Goal: Book appointment/travel/reservation

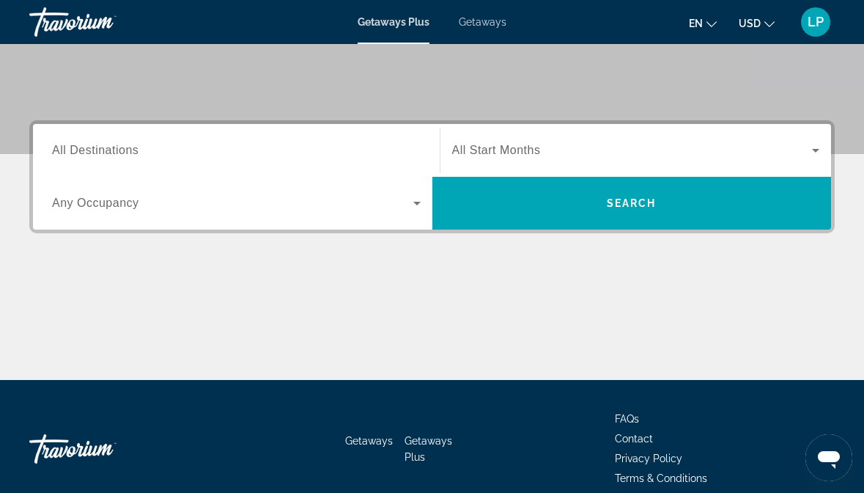
scroll to position [275, 0]
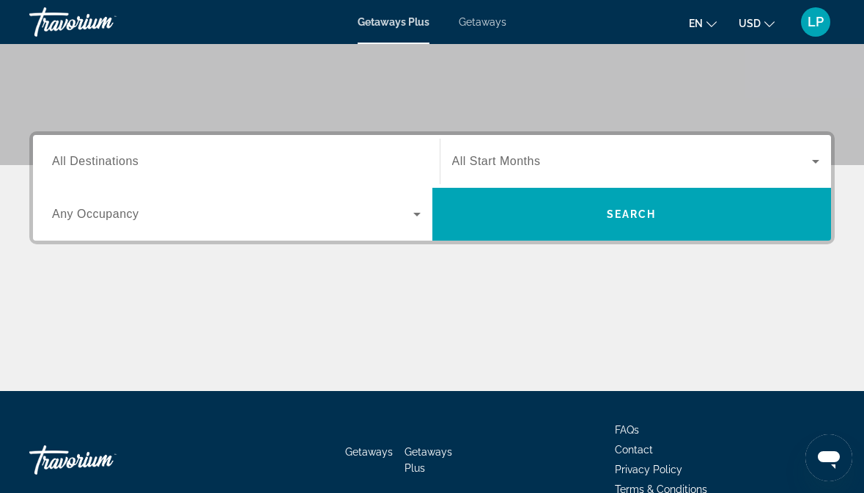
click at [391, 216] on span "Search widget" at bounding box center [232, 214] width 361 height 18
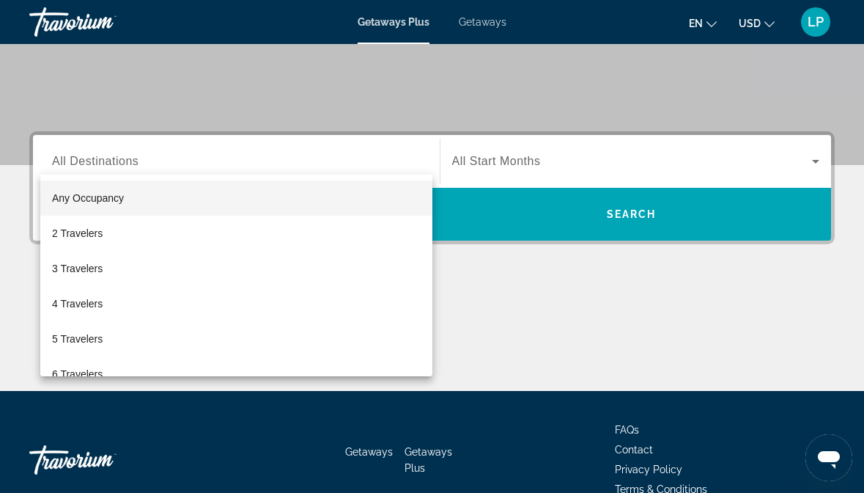
scroll to position [353, 0]
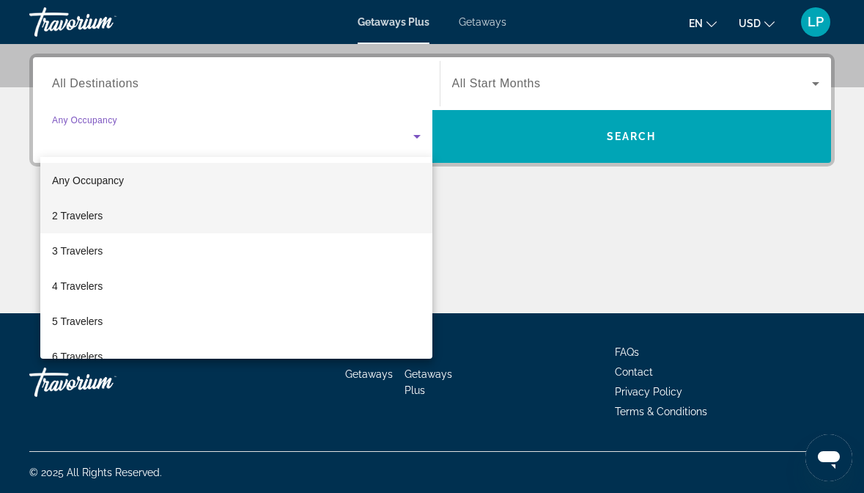
click at [369, 217] on mat-option "2 Travelers" at bounding box center [236, 215] width 392 height 35
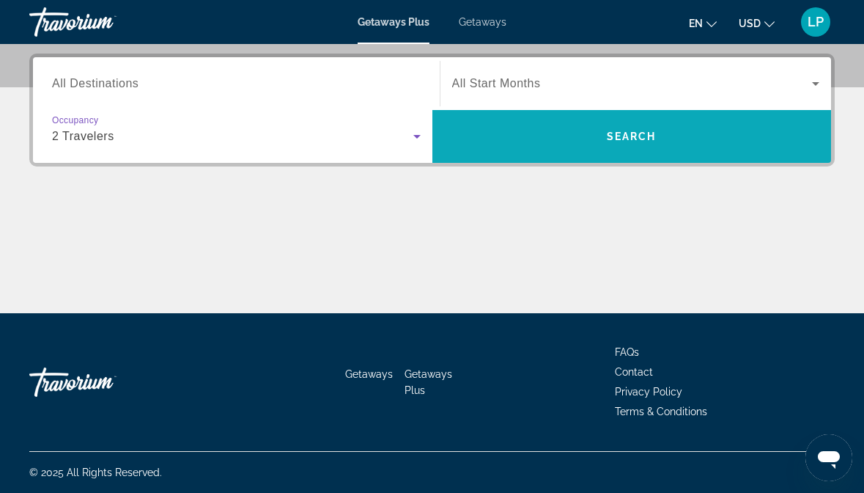
click at [673, 144] on span "Search" at bounding box center [633, 136] width 400 height 35
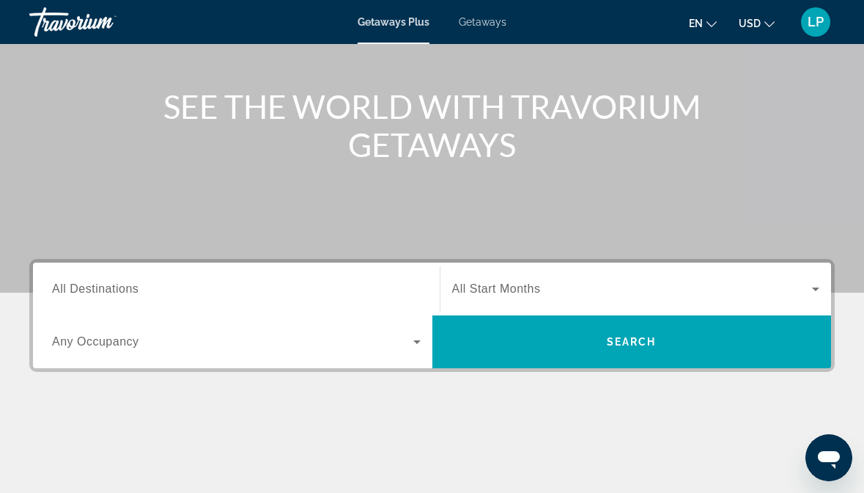
scroll to position [216, 0]
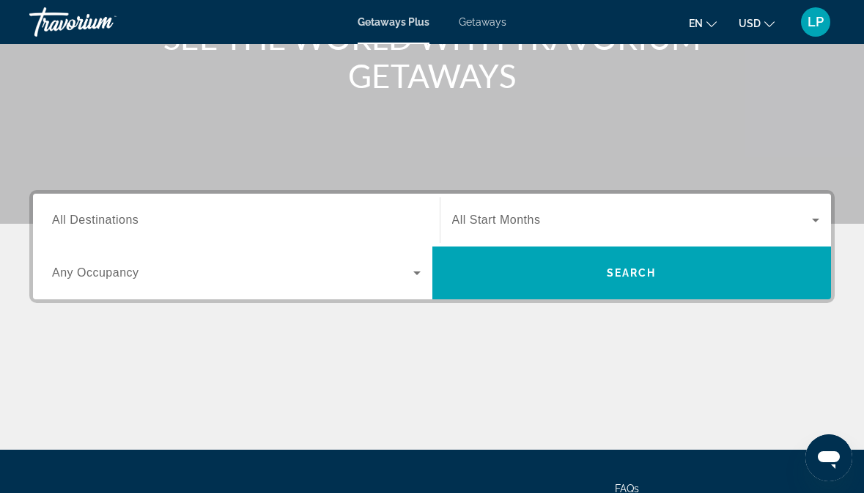
click at [246, 213] on input "Destination All Destinations" at bounding box center [236, 221] width 369 height 18
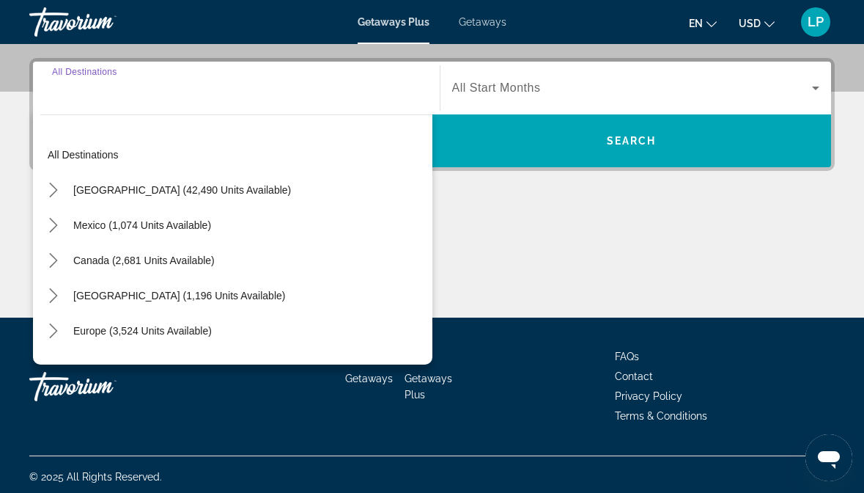
scroll to position [353, 0]
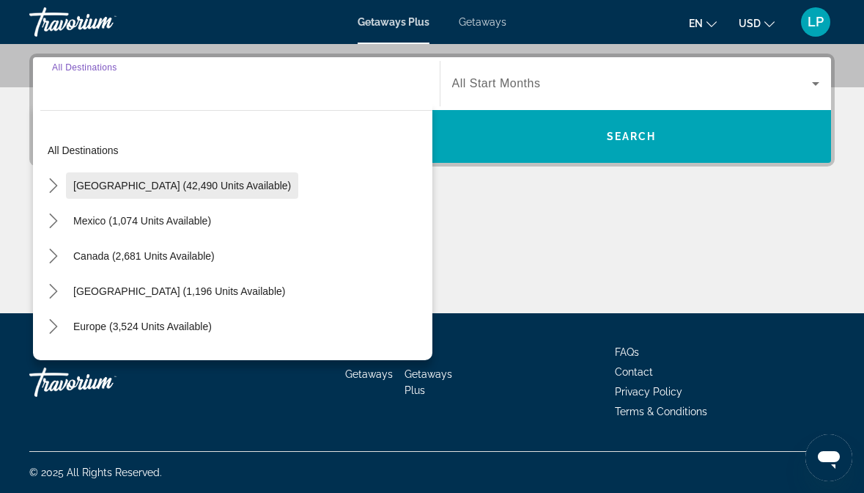
click at [171, 190] on span "[GEOGRAPHIC_DATA] (42,490 units available)" at bounding box center [182, 186] width 218 height 12
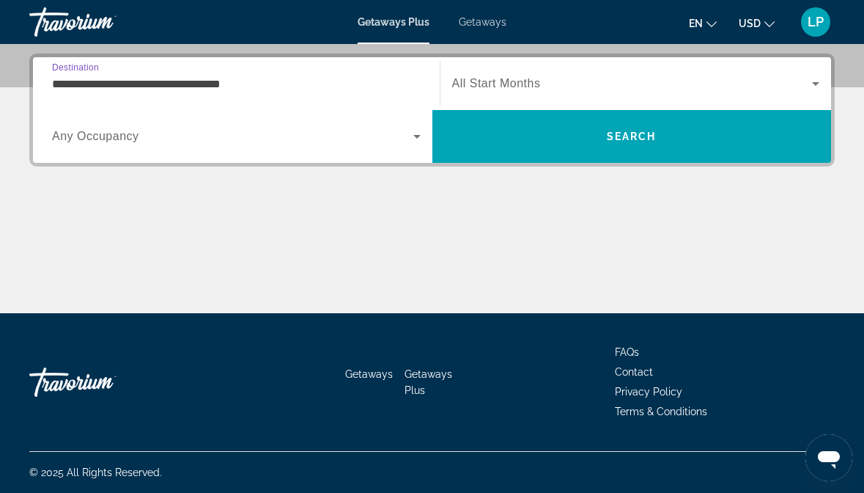
click at [516, 73] on div "Search widget" at bounding box center [636, 83] width 368 height 41
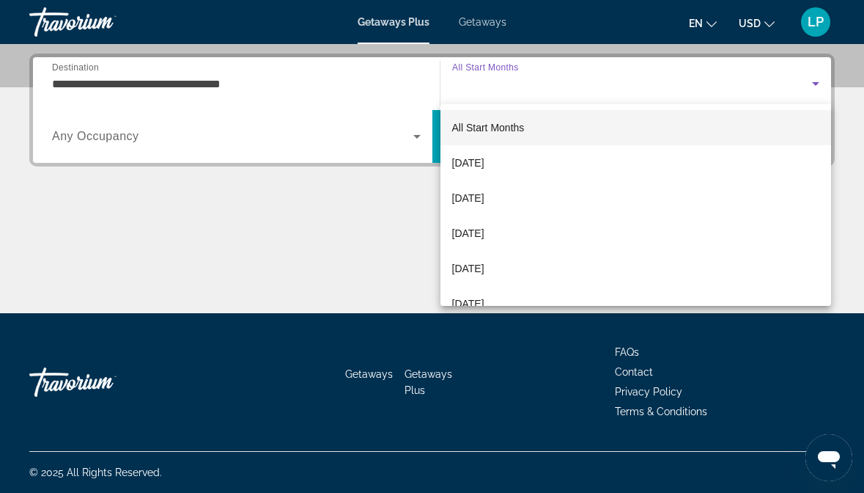
click at [516, 73] on div at bounding box center [432, 246] width 864 height 493
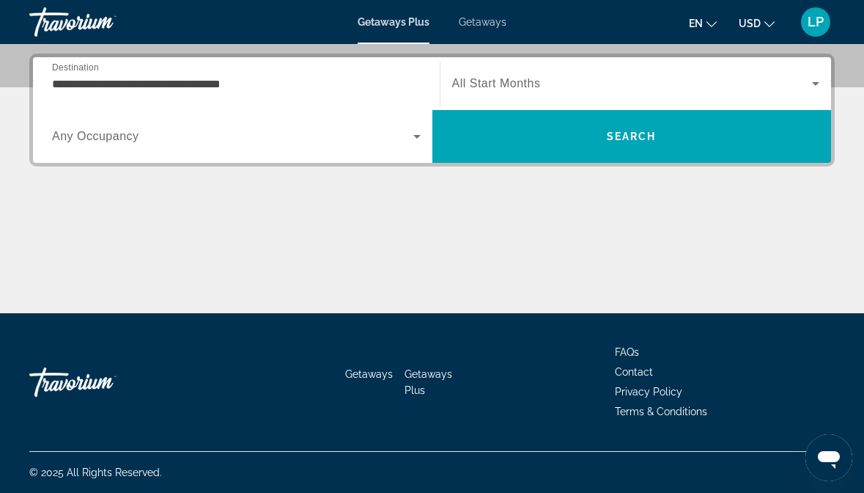
click at [534, 86] on span "All Start Months" at bounding box center [496, 83] width 89 height 12
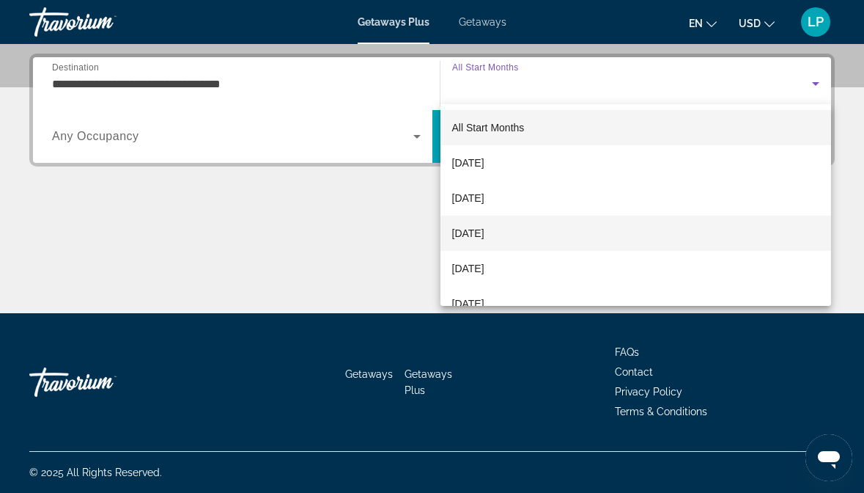
click at [543, 238] on mat-option "December 2025" at bounding box center [637, 233] width 392 height 35
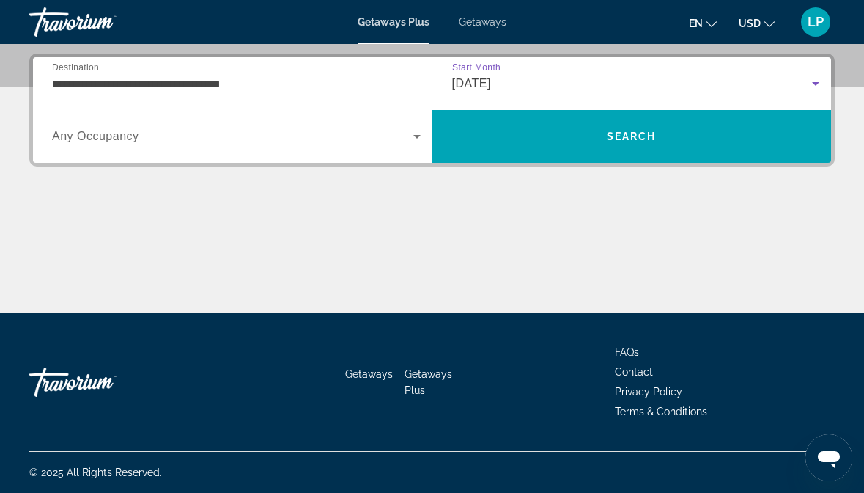
click at [261, 139] on span "Search widget" at bounding box center [232, 137] width 361 height 18
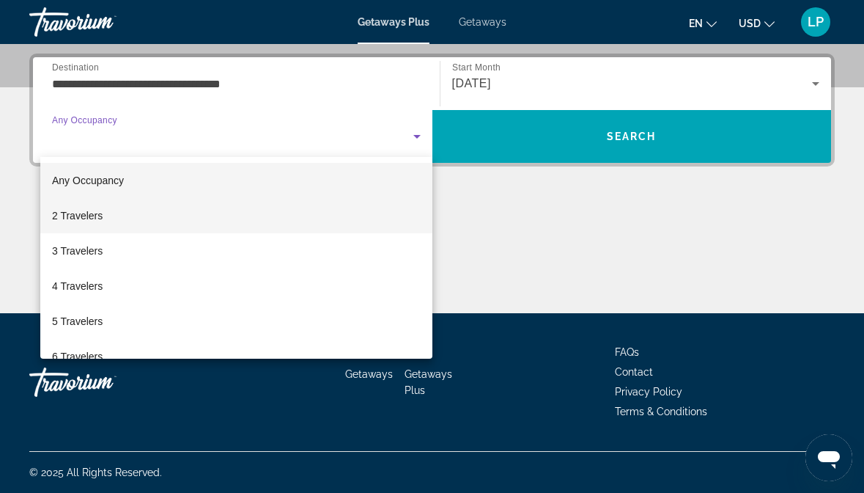
click at [205, 208] on mat-option "2 Travelers" at bounding box center [236, 215] width 392 height 35
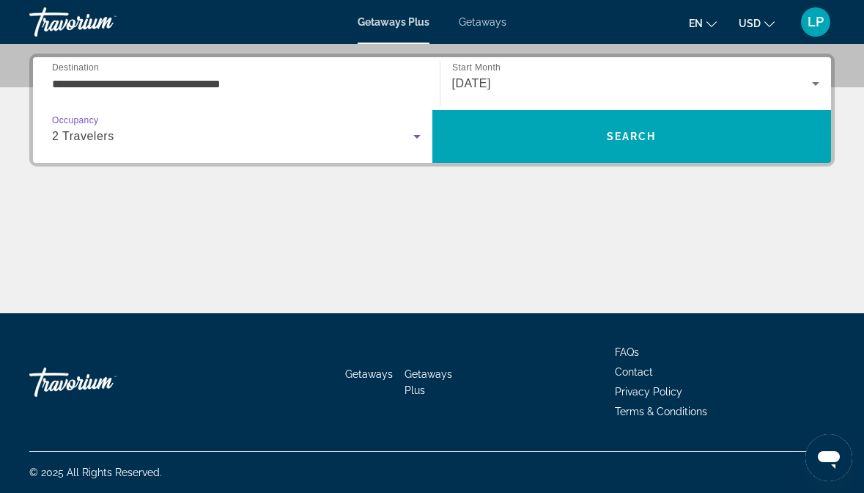
click at [337, 87] on input "**********" at bounding box center [236, 85] width 369 height 18
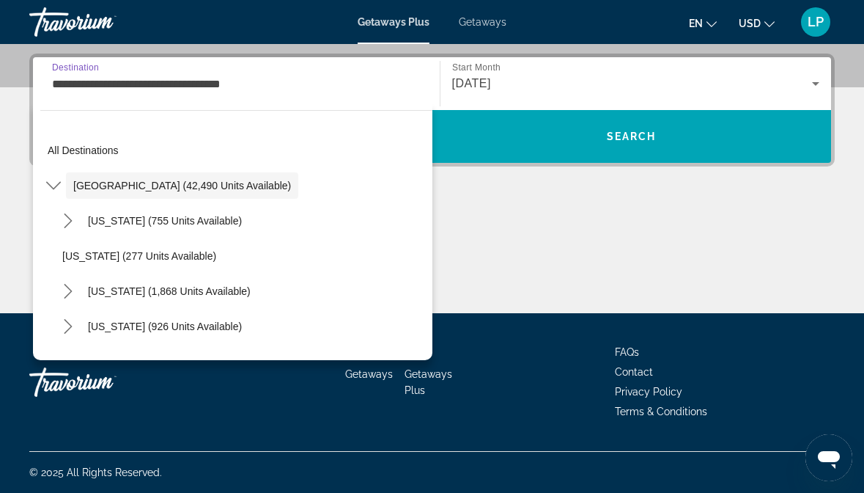
scroll to position [292, 0]
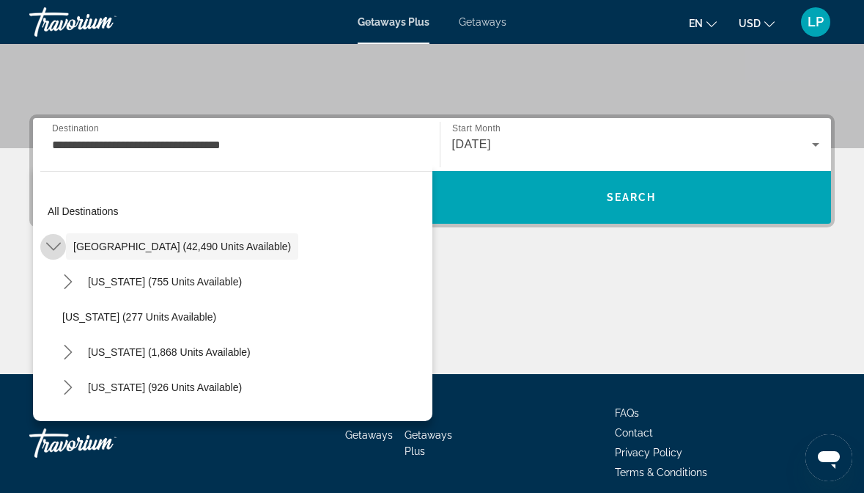
click at [48, 248] on icon "Toggle United States (42,490 units available) submenu" at bounding box center [53, 246] width 15 height 15
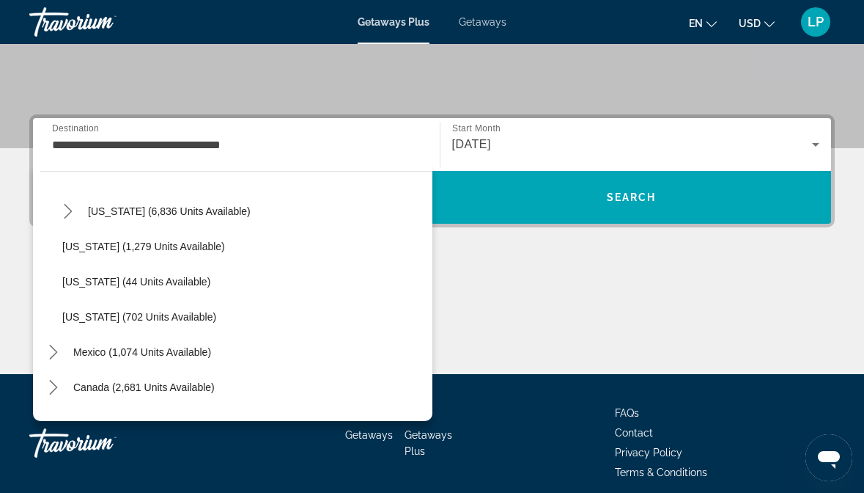
scroll to position [1333, 0]
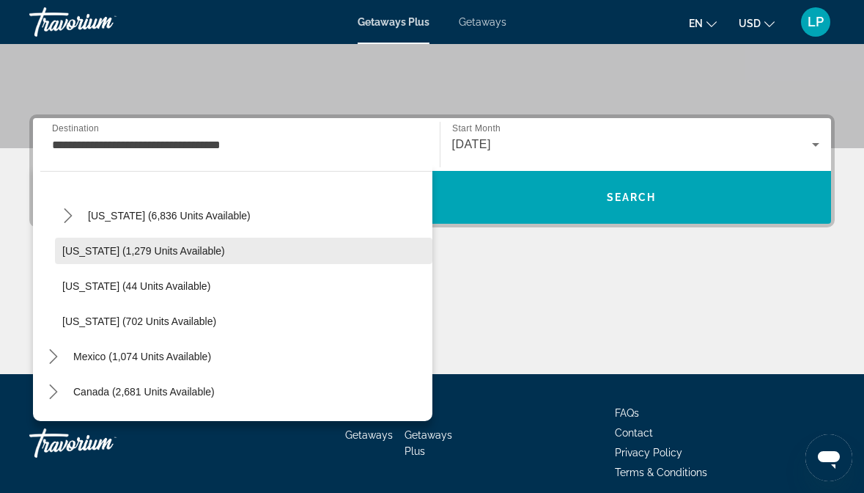
click at [163, 239] on span "Select destination: Washington (1,279 units available)" at bounding box center [244, 250] width 378 height 35
type input "**********"
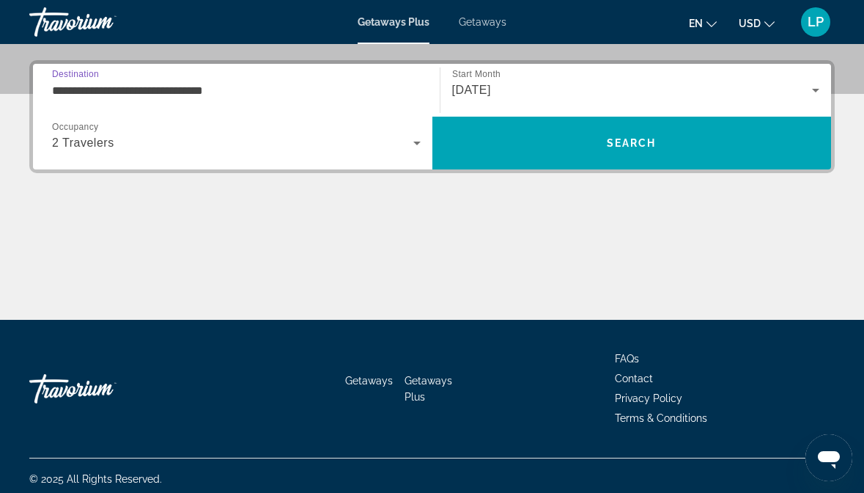
scroll to position [353, 0]
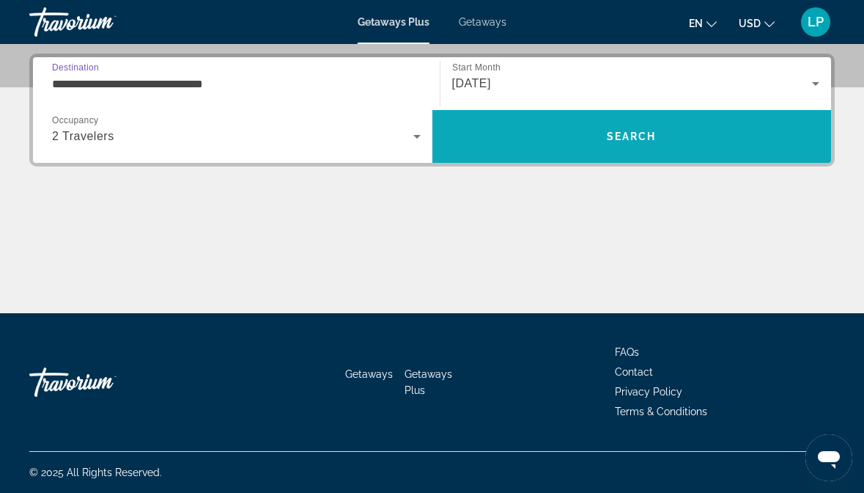
click at [583, 141] on span "Search" at bounding box center [633, 136] width 400 height 35
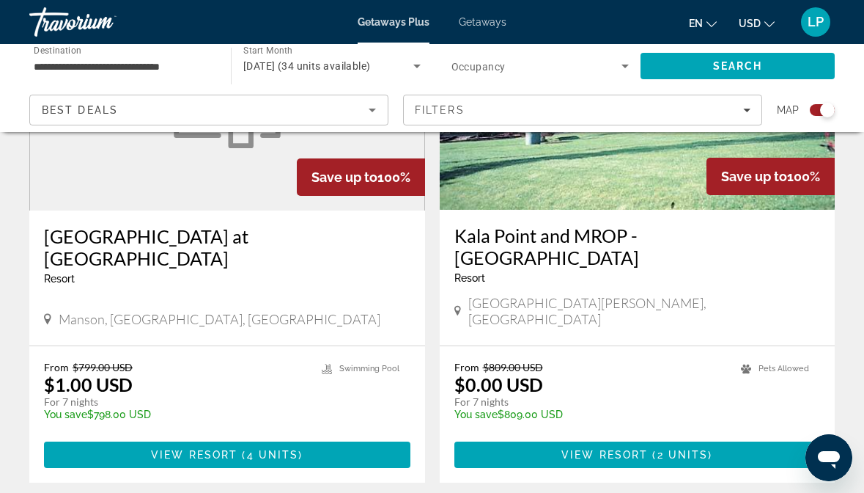
scroll to position [1192, 0]
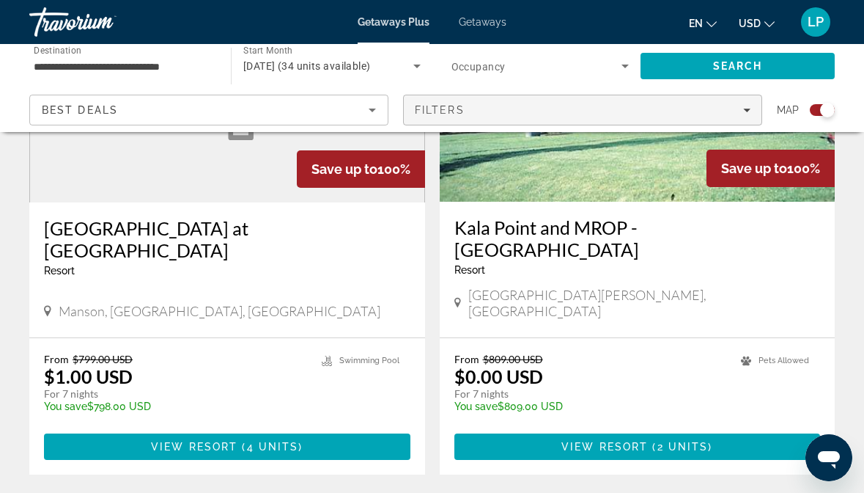
click at [568, 99] on span "Filters" at bounding box center [583, 109] width 358 height 35
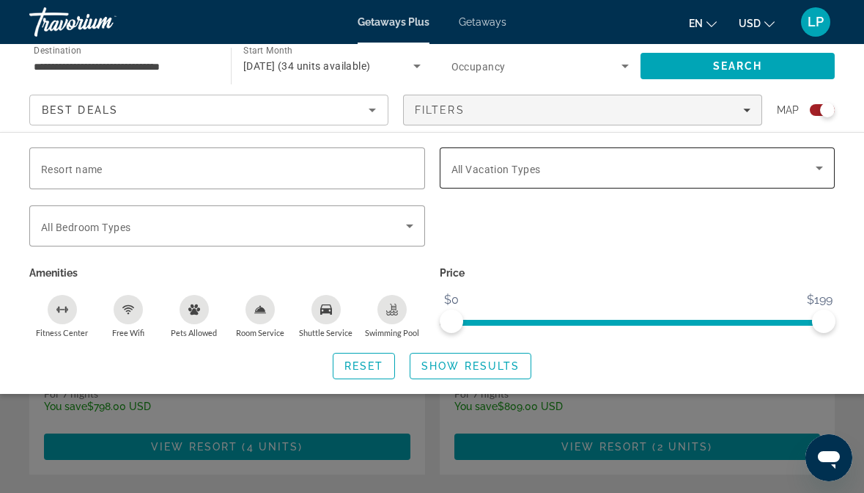
click at [589, 185] on div "Search widget" at bounding box center [638, 167] width 372 height 41
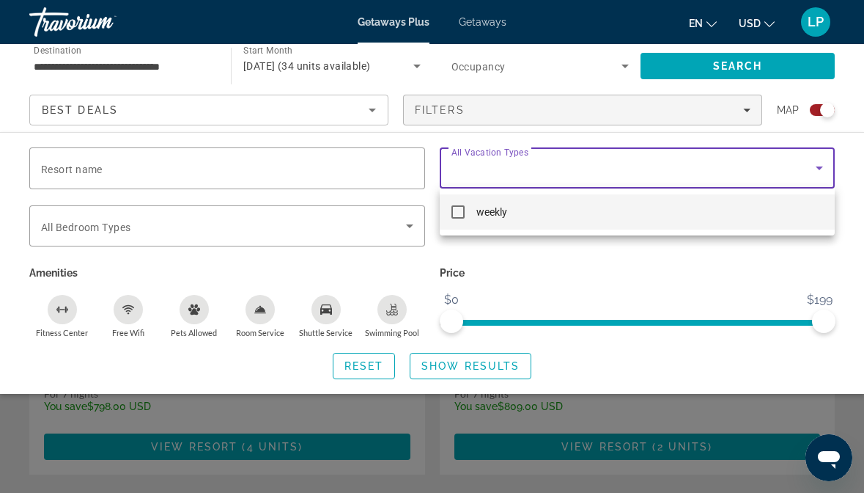
click at [589, 185] on div at bounding box center [432, 246] width 864 height 493
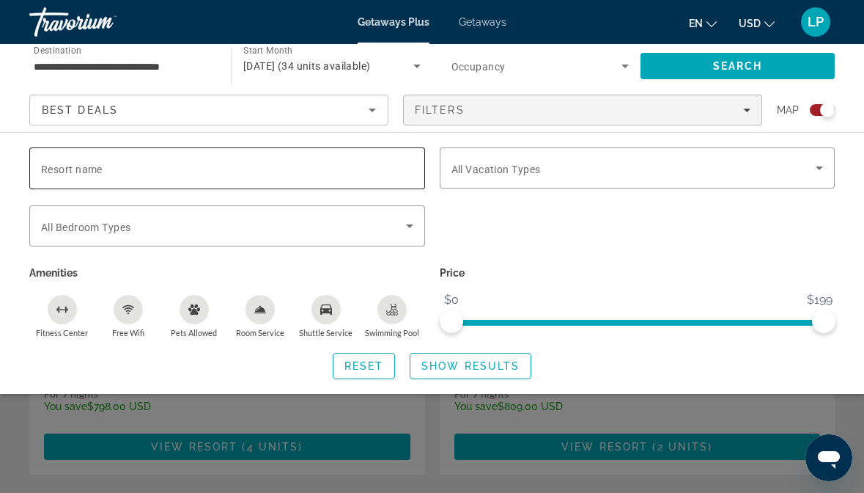
click at [339, 187] on div "Search widget" at bounding box center [227, 168] width 372 height 42
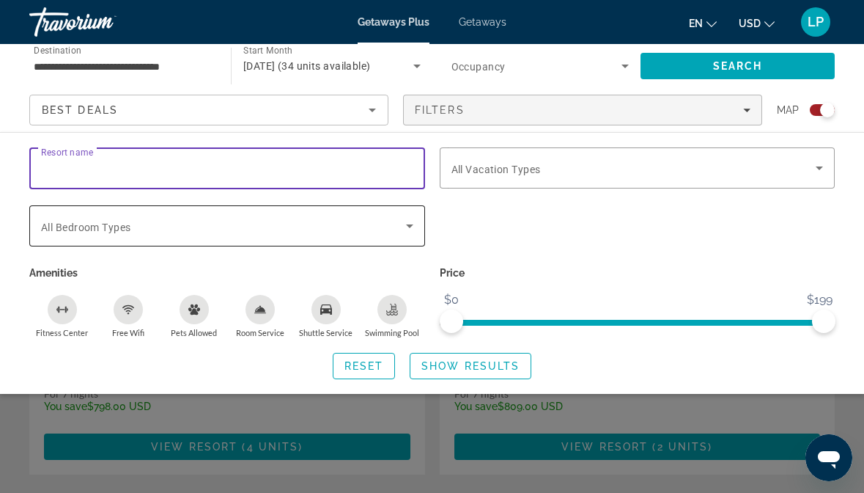
click at [337, 210] on div "Search widget" at bounding box center [227, 225] width 372 height 41
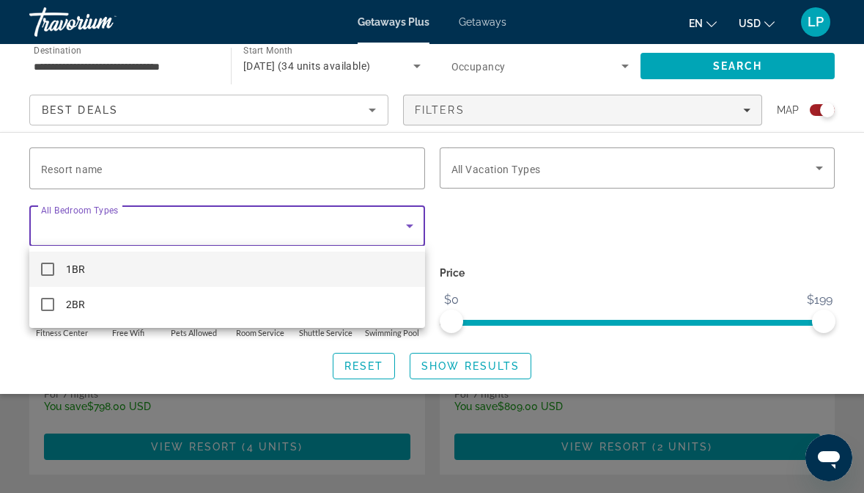
click at [518, 265] on div at bounding box center [432, 246] width 864 height 493
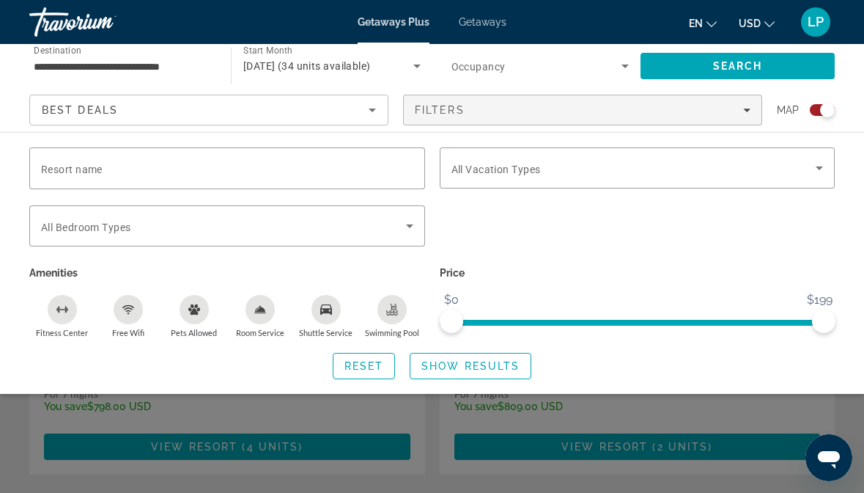
click at [724, 312] on span "ngx-slider" at bounding box center [638, 319] width 372 height 23
drag, startPoint x: 723, startPoint y: 314, endPoint x: 963, endPoint y: 287, distance: 241.2
click at [462, 370] on span "Show Results" at bounding box center [471, 366] width 98 height 12
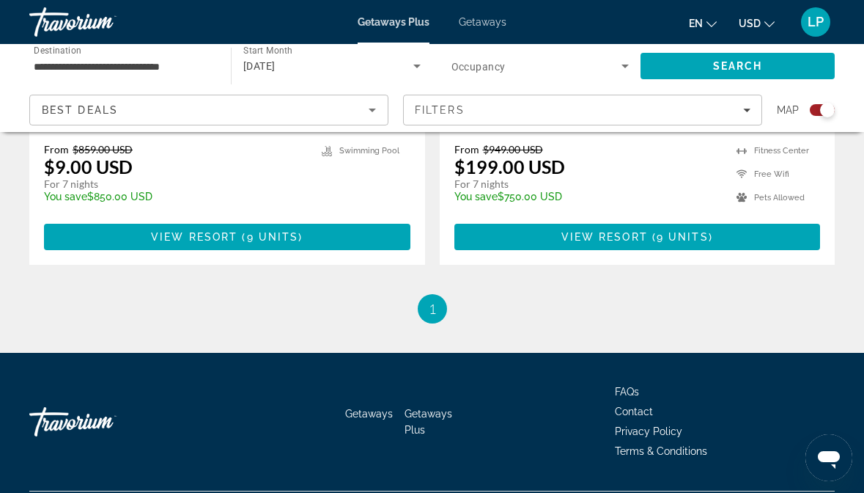
scroll to position [1902, 0]
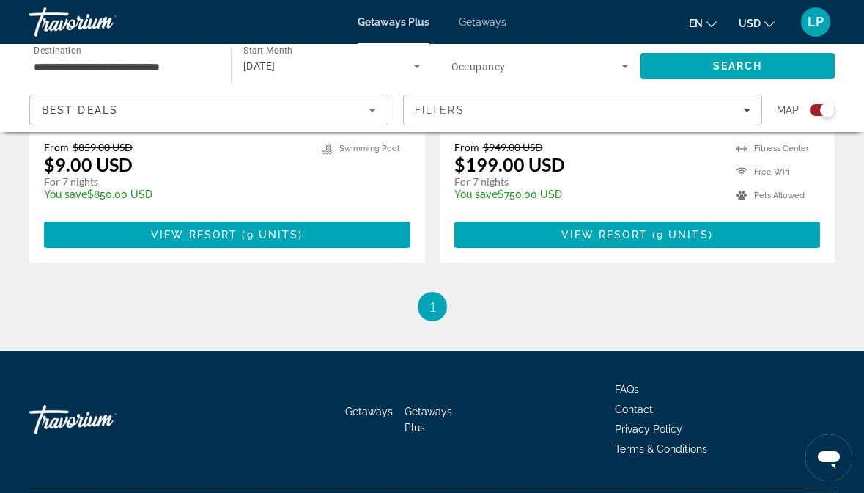
click at [431, 292] on li "You're on page 1" at bounding box center [432, 306] width 29 height 29
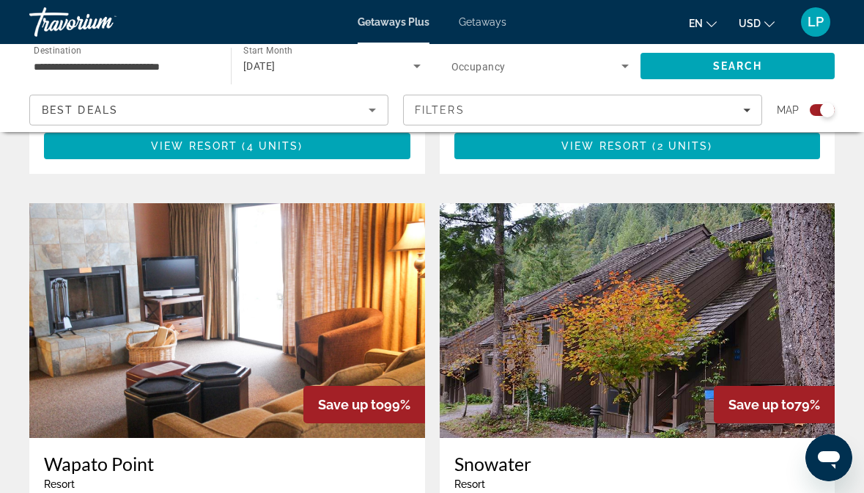
scroll to position [1488, 0]
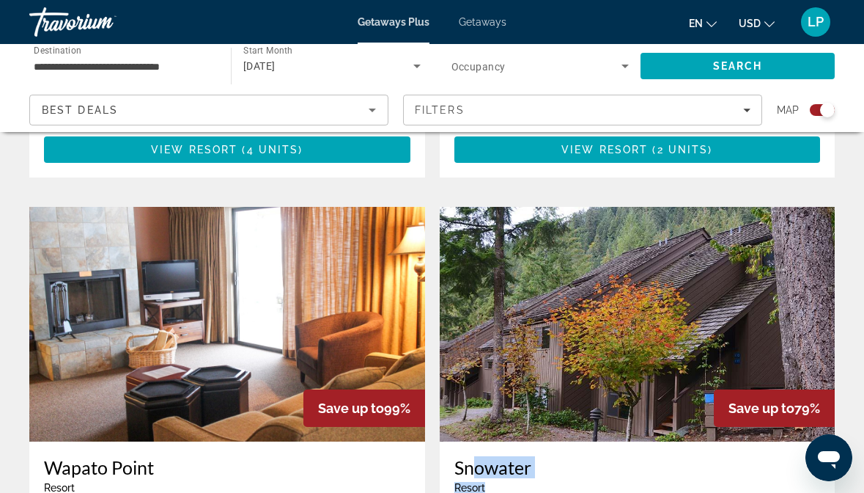
drag, startPoint x: 505, startPoint y: 451, endPoint x: 463, endPoint y: 428, distance: 48.2
click at [463, 456] on div "Snowater Resort - This is an adults only resort" at bounding box center [638, 480] width 367 height 48
click at [526, 482] on div "Resort - This is an adults only resort" at bounding box center [638, 488] width 367 height 12
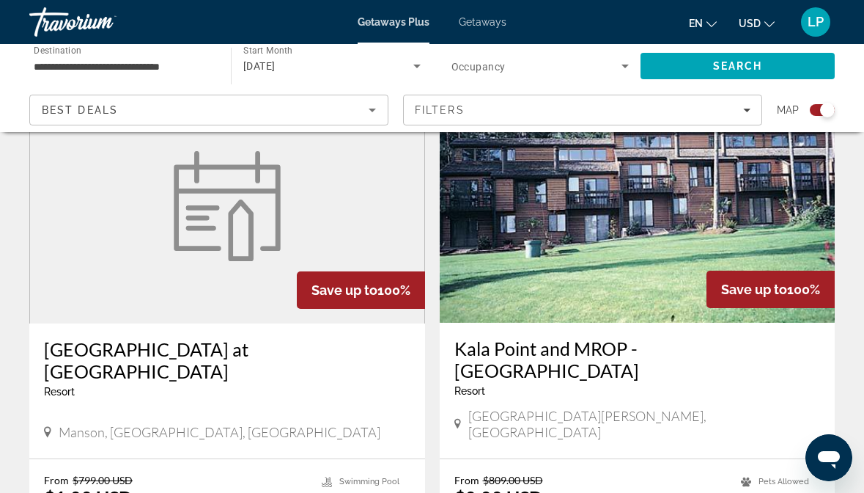
scroll to position [1119, 0]
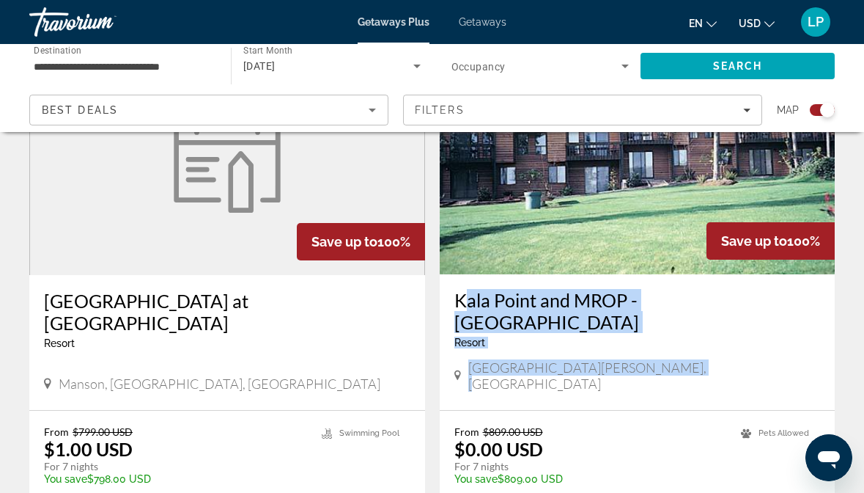
drag, startPoint x: 735, startPoint y: 350, endPoint x: 455, endPoint y: 296, distance: 285.9
click at [455, 298] on div "Kala Point and MROP - Kala Point Resort - This is an adults only resort Port To…" at bounding box center [638, 342] width 396 height 136
copy div "Kala Point and MROP - Kala Point Resort - This is an adults only resort Port To…"
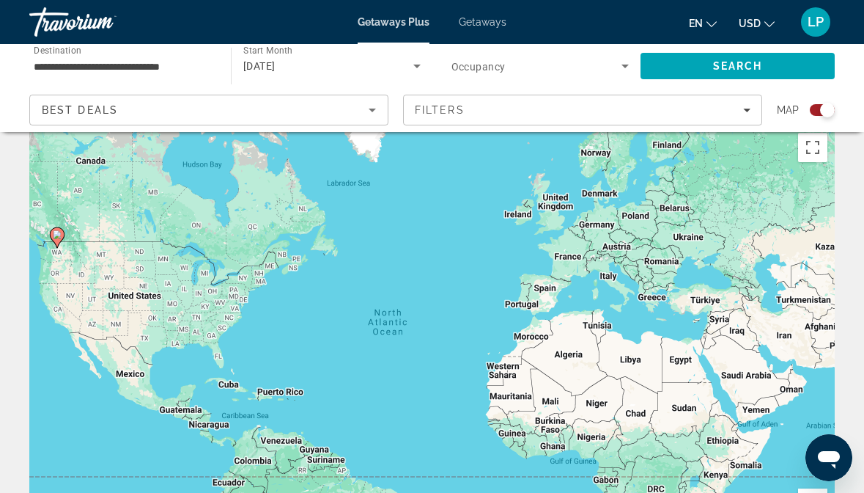
scroll to position [0, 0]
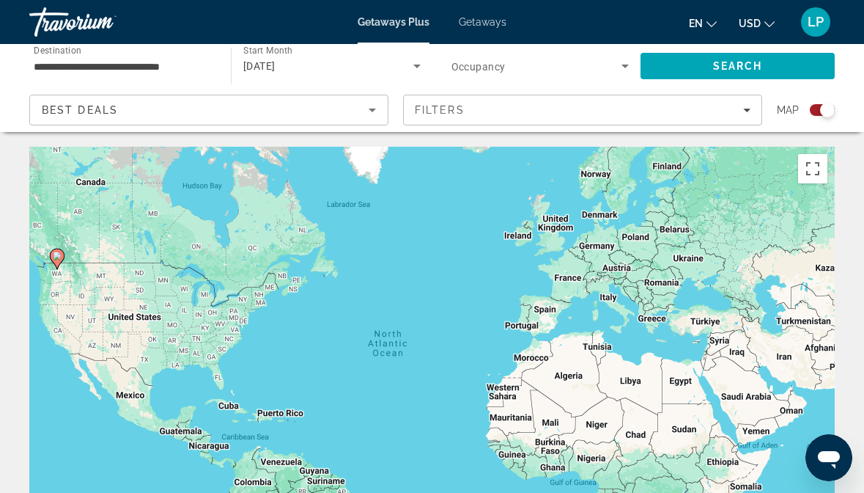
click at [65, 265] on div "To activate drag with keyboard, press Alt + Enter. Once in keyboard drag state,…" at bounding box center [432, 367] width 806 height 440
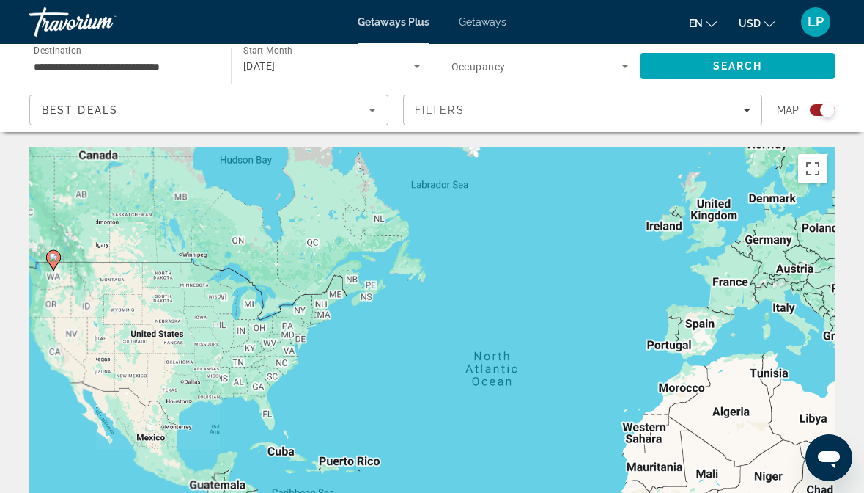
click at [65, 265] on div "To activate drag with keyboard, press Alt + Enter. Once in keyboard drag state,…" at bounding box center [432, 367] width 806 height 440
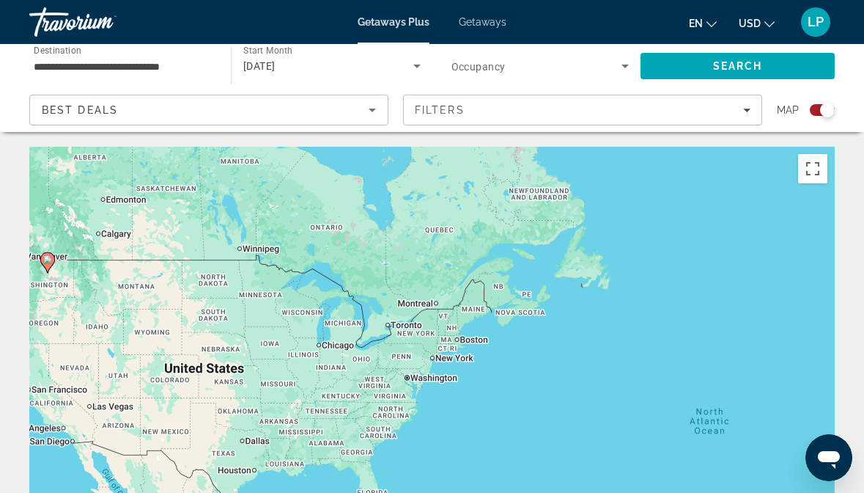
click at [59, 281] on div "To activate drag with keyboard, press Alt + Enter. Once in keyboard drag state,…" at bounding box center [432, 367] width 806 height 440
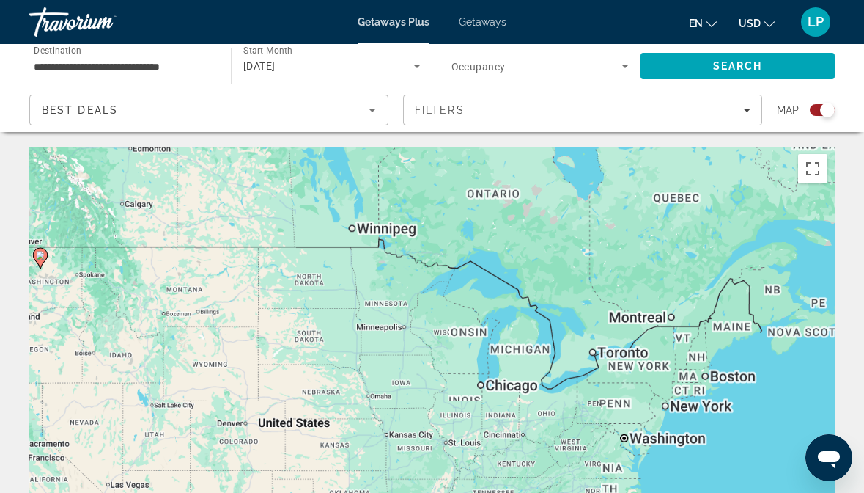
click at [59, 281] on div "To activate drag with keyboard, press Alt + Enter. Once in keyboard drag state,…" at bounding box center [432, 367] width 806 height 440
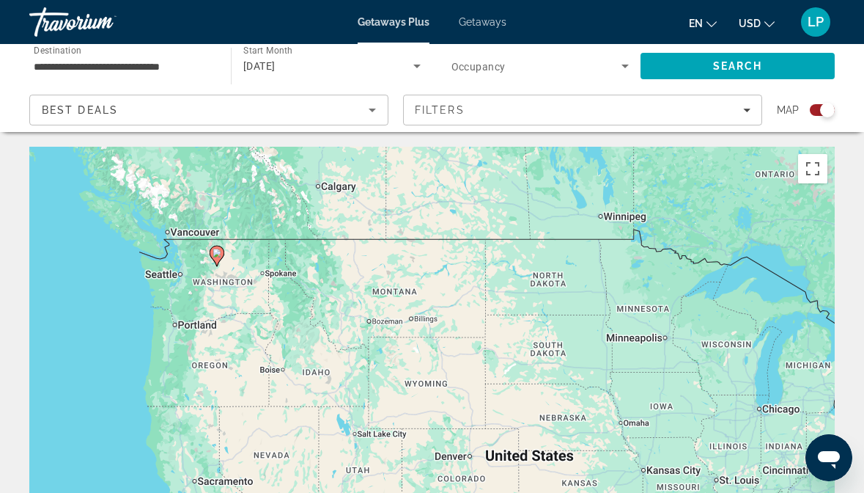
drag, startPoint x: 59, startPoint y: 281, endPoint x: 254, endPoint y: 276, distance: 195.1
click at [254, 278] on div "To activate drag with keyboard, press Alt + Enter. Once in keyboard drag state,…" at bounding box center [432, 367] width 806 height 440
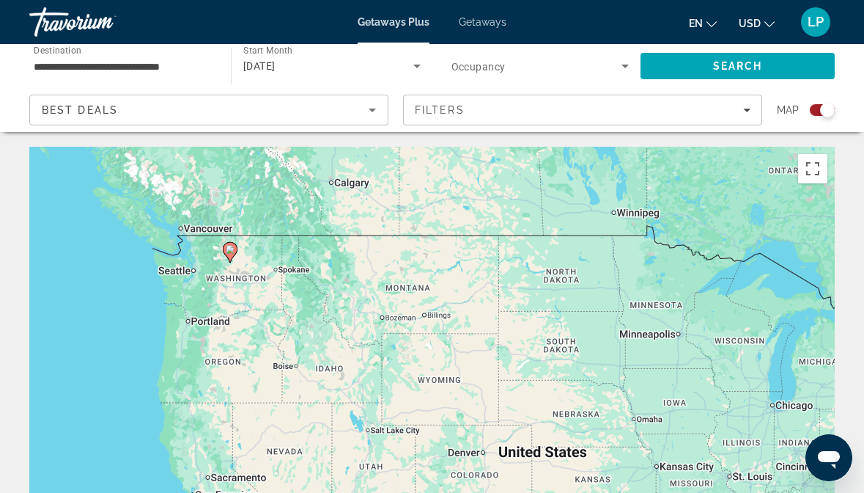
click at [228, 276] on div "To activate drag with keyboard, press Alt + Enter. Once in keyboard drag state,…" at bounding box center [432, 367] width 806 height 440
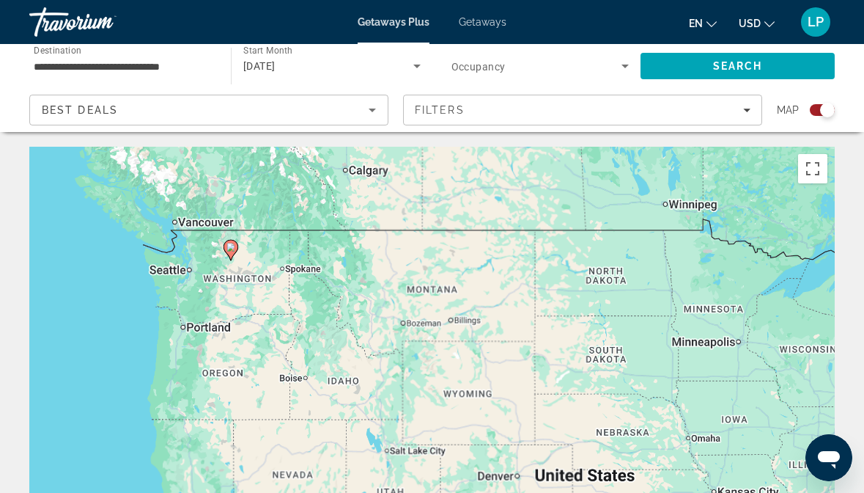
click at [228, 276] on div "To activate drag with keyboard, press Alt + Enter. Once in keyboard drag state,…" at bounding box center [432, 367] width 806 height 440
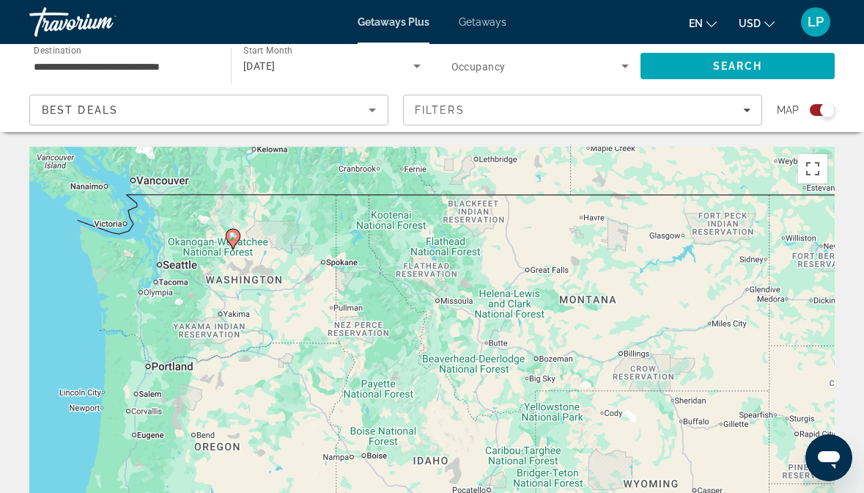
click at [228, 276] on div "To activate drag with keyboard, press Alt + Enter. Once in keyboard drag state,…" at bounding box center [432, 367] width 806 height 440
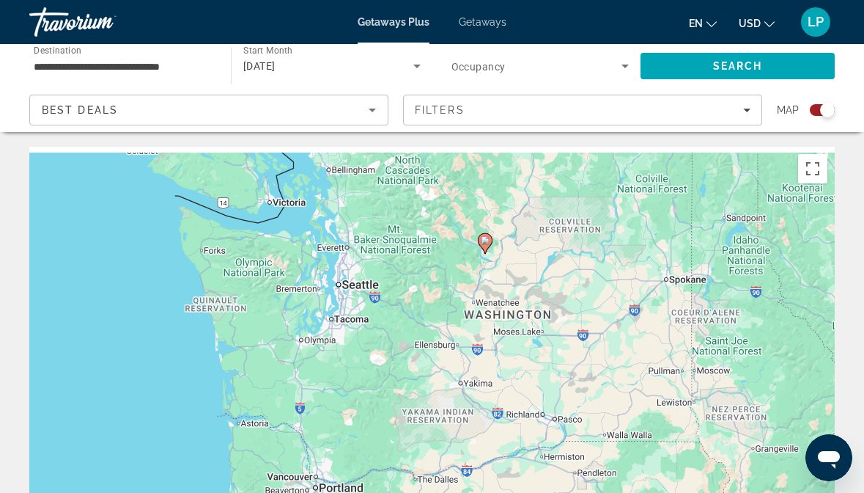
drag, startPoint x: 220, startPoint y: 313, endPoint x: 469, endPoint y: 342, distance: 250.2
click at [469, 342] on div "To activate drag with keyboard, press Alt + Enter. Once in keyboard drag state,…" at bounding box center [432, 367] width 806 height 440
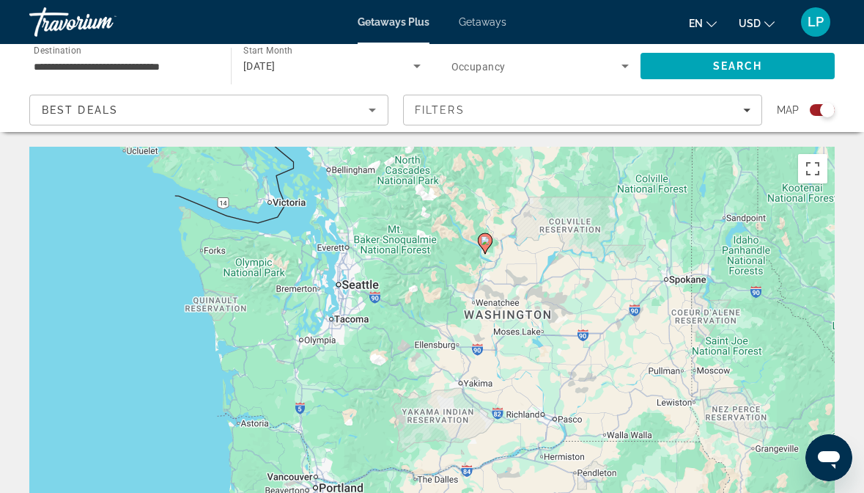
click at [491, 240] on icon "Main content" at bounding box center [484, 243] width 13 height 19
type input "**********"
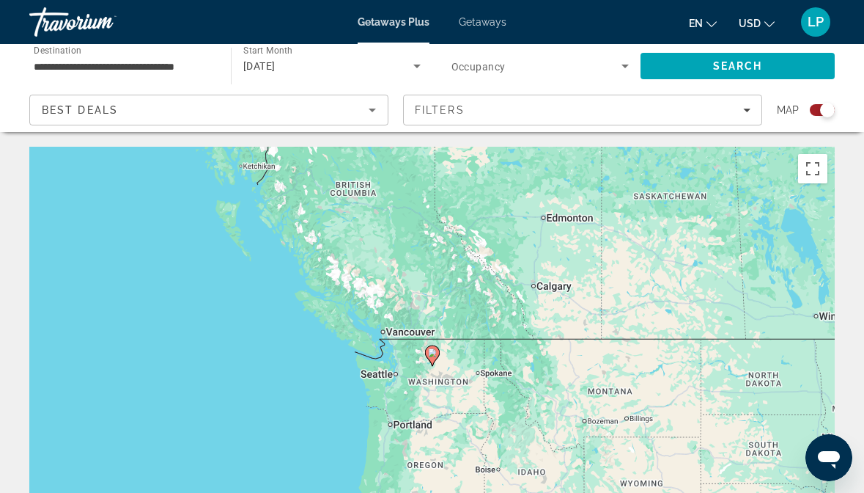
click at [405, 418] on div "To navigate, press the arrow keys. To activate drag with keyboard, press Alt + …" at bounding box center [432, 367] width 806 height 440
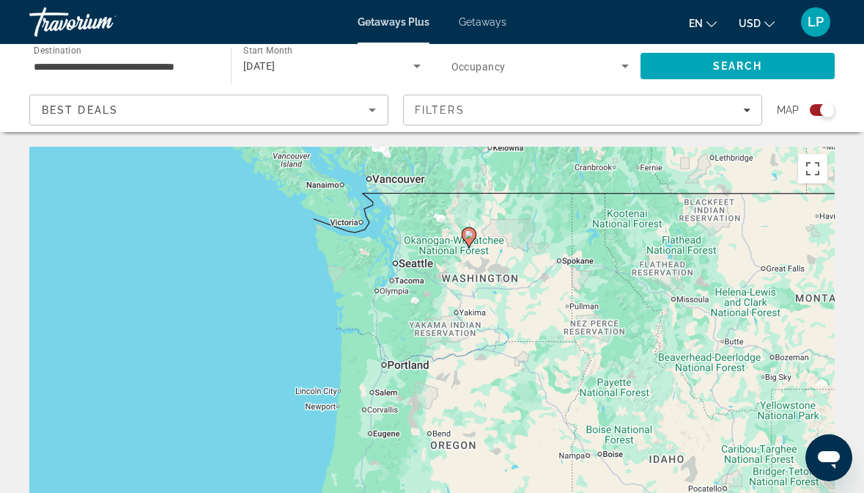
drag, startPoint x: 405, startPoint y: 418, endPoint x: 435, endPoint y: 270, distance: 151.0
click at [433, 271] on div "To activate drag with keyboard, press Alt + Enter. Once in keyboard drag state,…" at bounding box center [432, 367] width 806 height 440
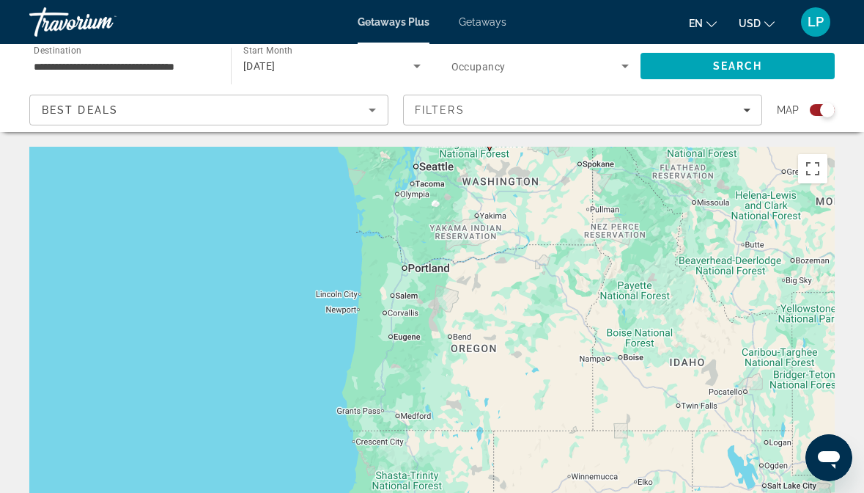
click at [419, 254] on div "To activate drag with keyboard, press Alt + Enter. Once in keyboard drag state,…" at bounding box center [432, 367] width 806 height 440
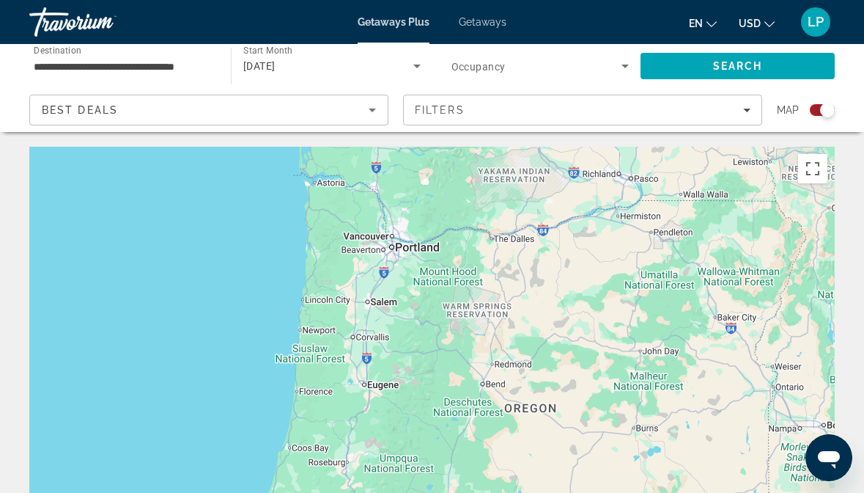
drag, startPoint x: 457, startPoint y: 306, endPoint x: 462, endPoint y: 252, distance: 55.2
click at [462, 252] on div "Main content" at bounding box center [432, 367] width 806 height 440
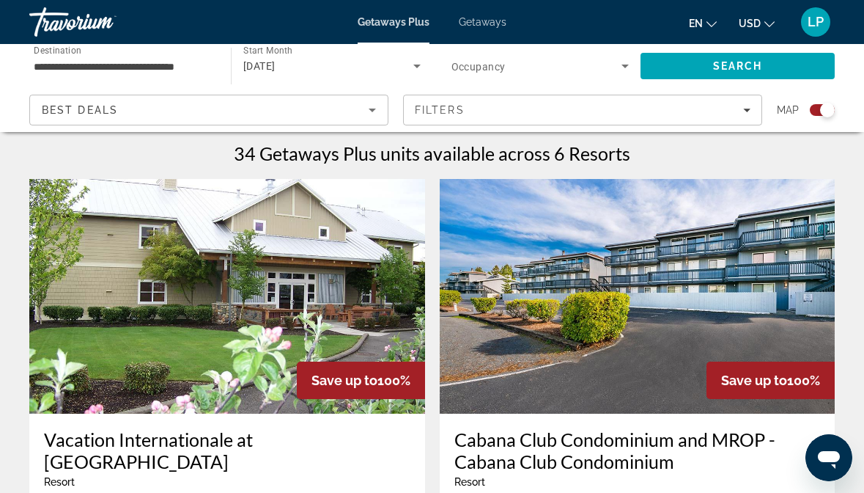
scroll to position [465, 0]
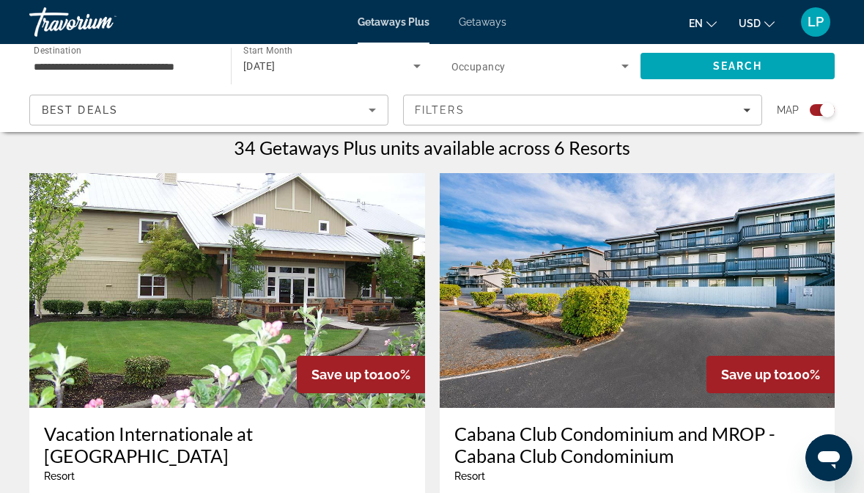
click at [476, 31] on div "Getaways Plus Getaways en English Español Français Italiano Português русский U…" at bounding box center [432, 22] width 864 height 38
click at [482, 25] on span "Getaways" at bounding box center [483, 22] width 48 height 12
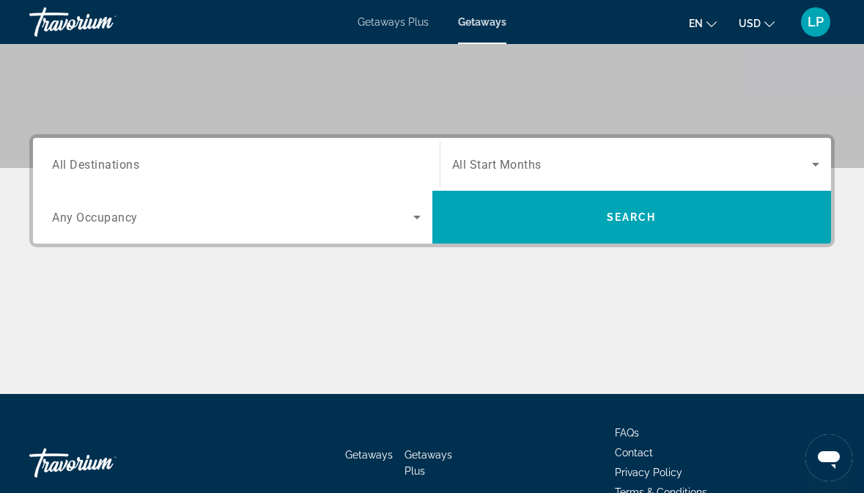
click at [332, 160] on input "Destination All Destinations" at bounding box center [236, 165] width 369 height 18
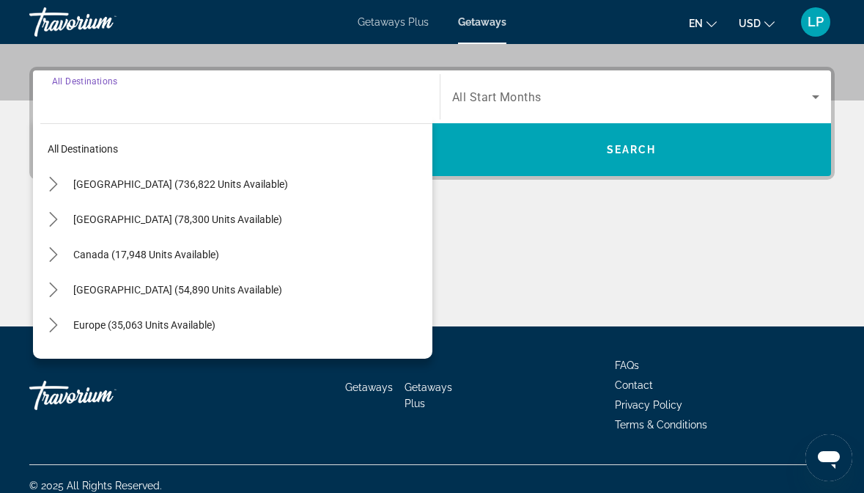
scroll to position [353, 0]
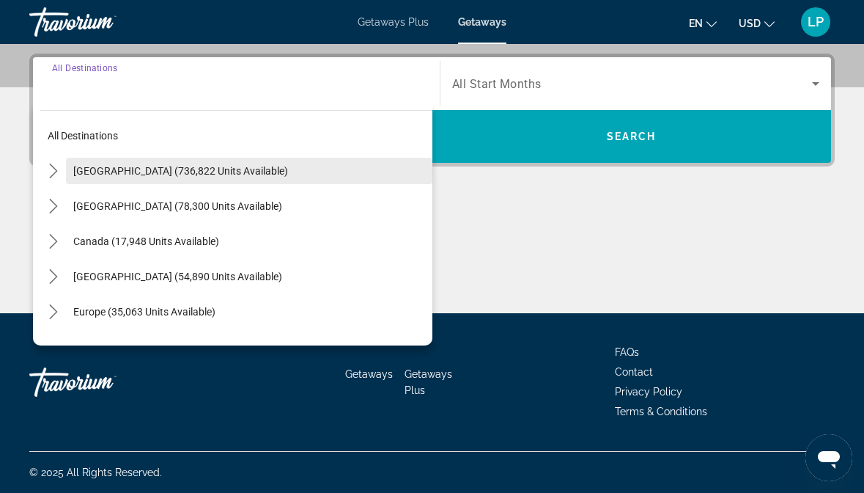
click at [210, 170] on span "United States (736,822 units available)" at bounding box center [180, 171] width 215 height 12
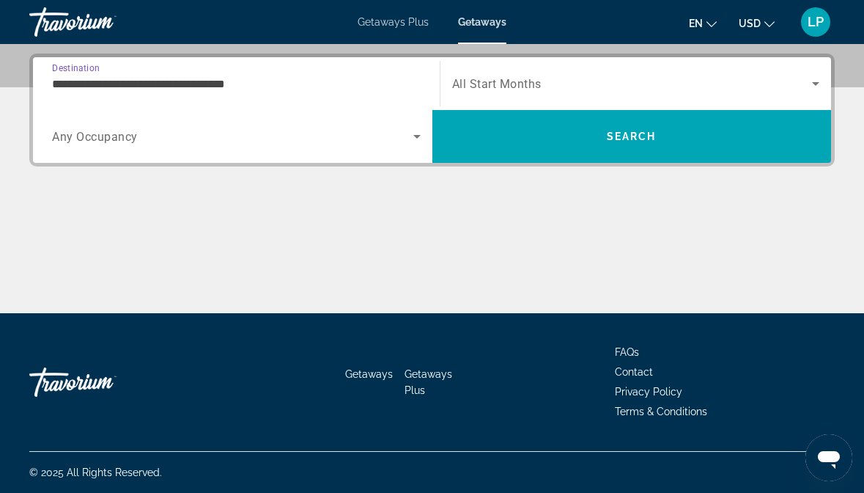
click at [158, 84] on input "**********" at bounding box center [236, 85] width 369 height 18
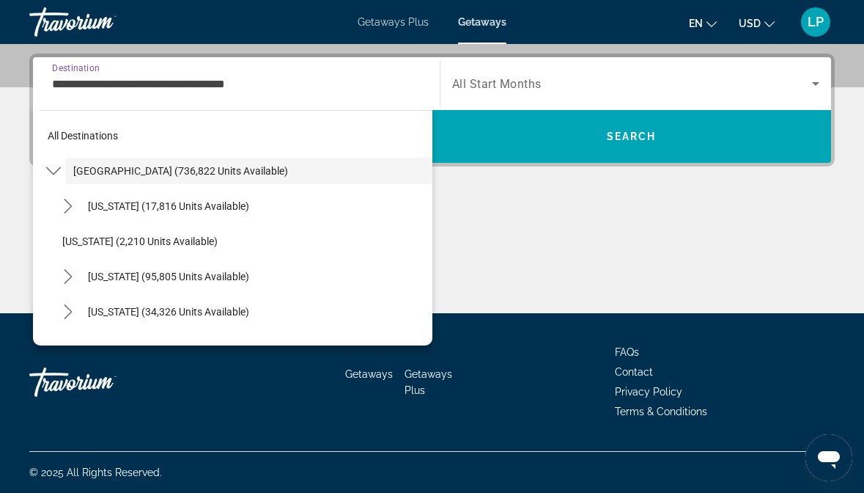
scroll to position [277, 0]
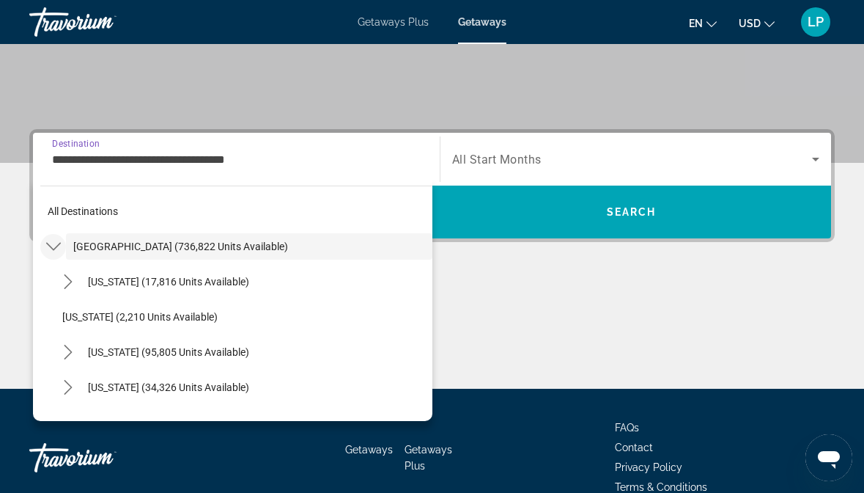
click at [54, 249] on icon "Toggle United States (736,822 units available) submenu" at bounding box center [52, 247] width 15 height 8
click at [54, 249] on icon "Toggle United States (736,822 units available) submenu" at bounding box center [53, 246] width 15 height 15
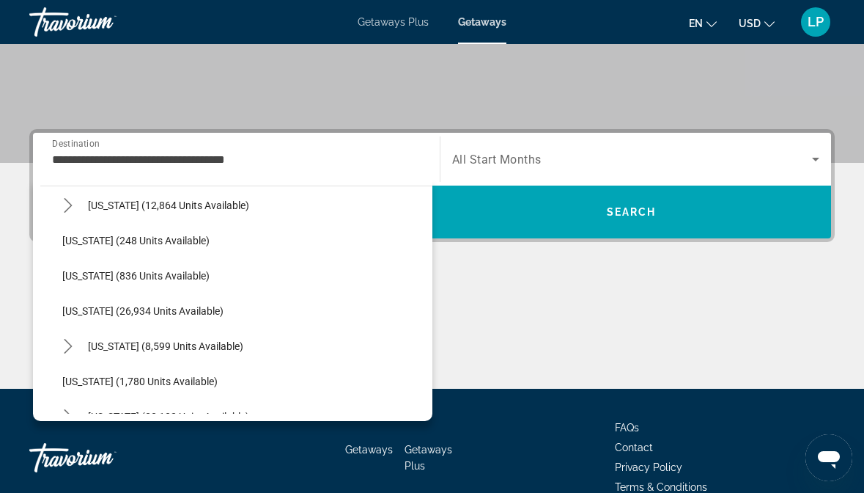
scroll to position [1083, 0]
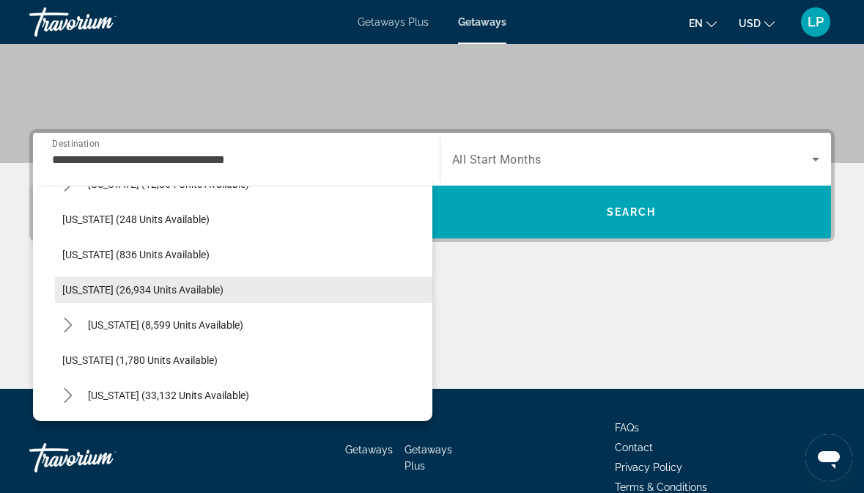
click at [139, 287] on span "Oregon (26,934 units available)" at bounding box center [142, 290] width 161 height 12
type input "**********"
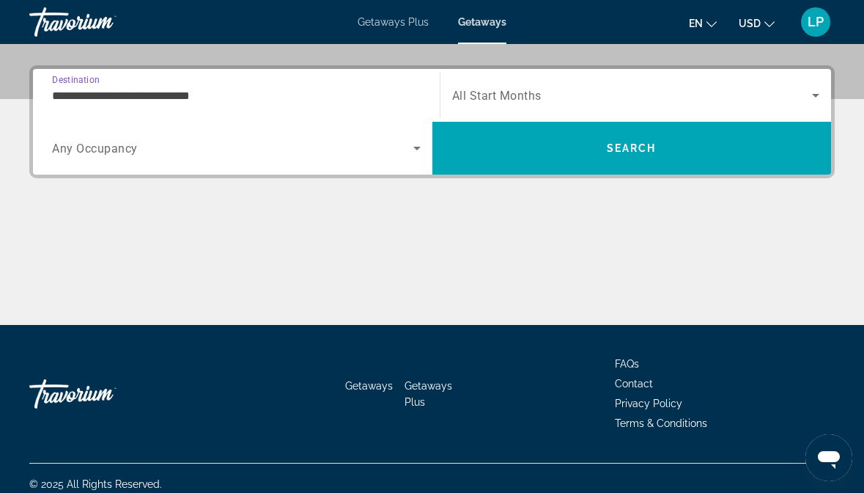
scroll to position [353, 0]
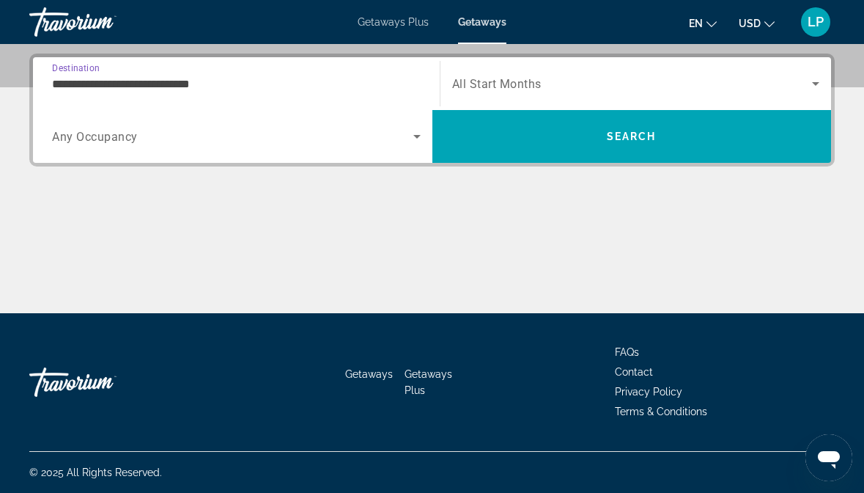
click at [502, 78] on span "All Start Months" at bounding box center [496, 84] width 89 height 14
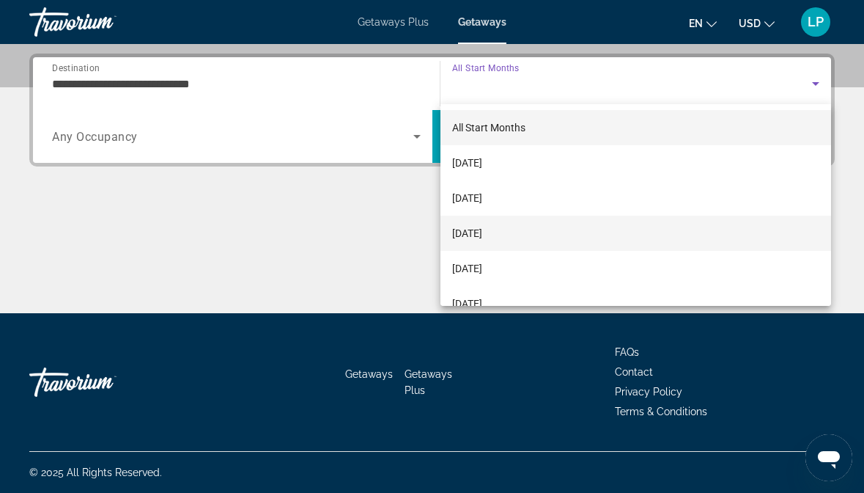
click at [482, 232] on span "December 2025" at bounding box center [467, 233] width 30 height 18
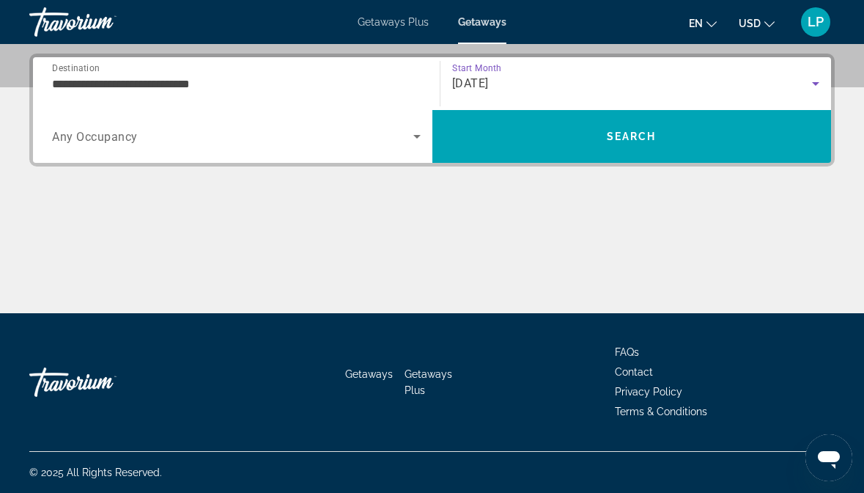
click at [348, 136] on span "Search widget" at bounding box center [232, 137] width 361 height 18
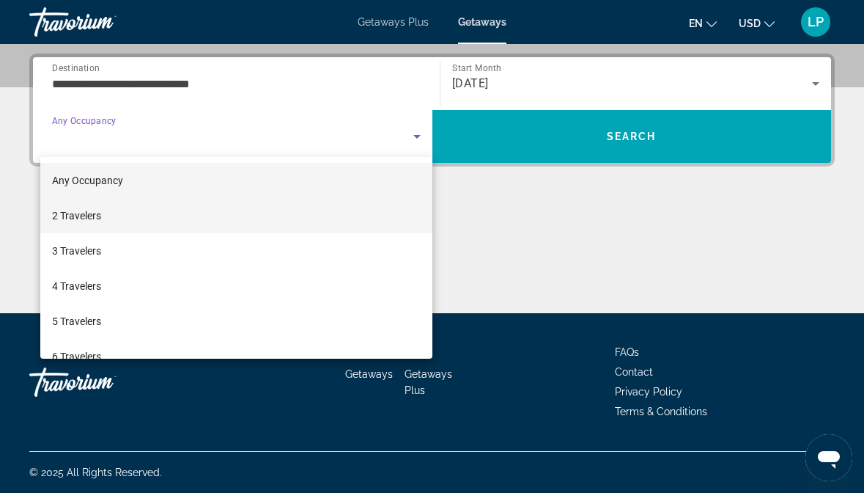
click at [294, 208] on mat-option "2 Travelers" at bounding box center [236, 215] width 392 height 35
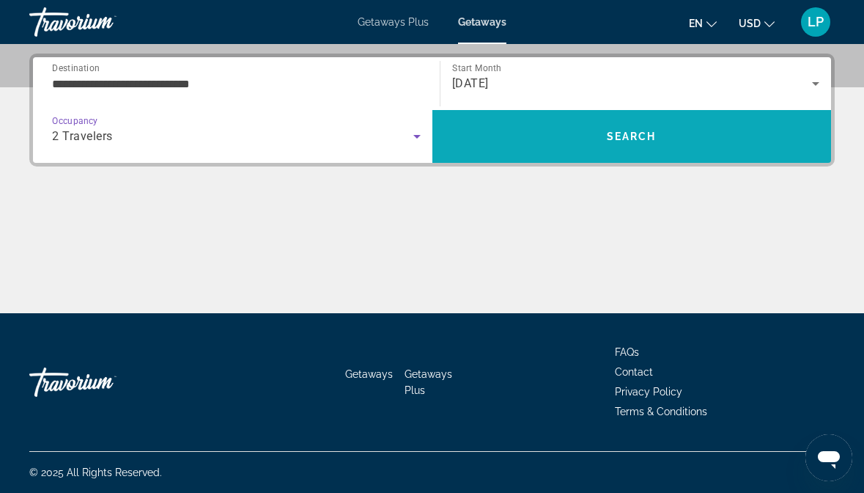
click at [572, 139] on span "Search" at bounding box center [633, 136] width 400 height 35
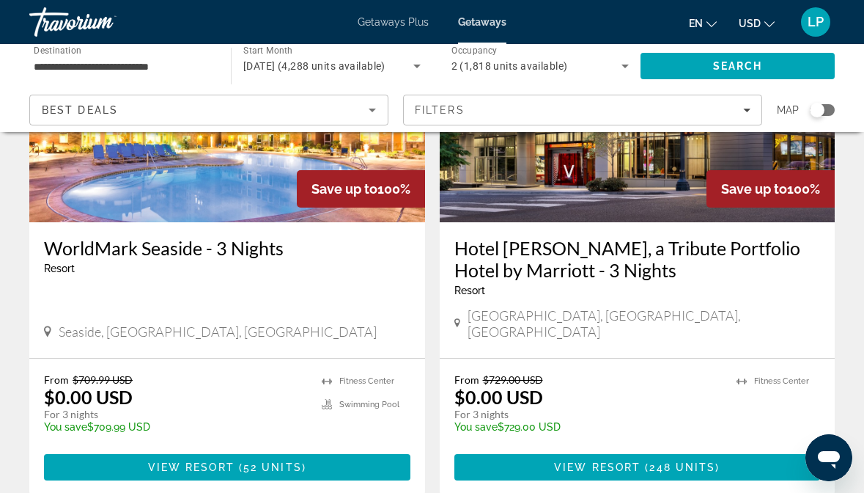
scroll to position [2283, 0]
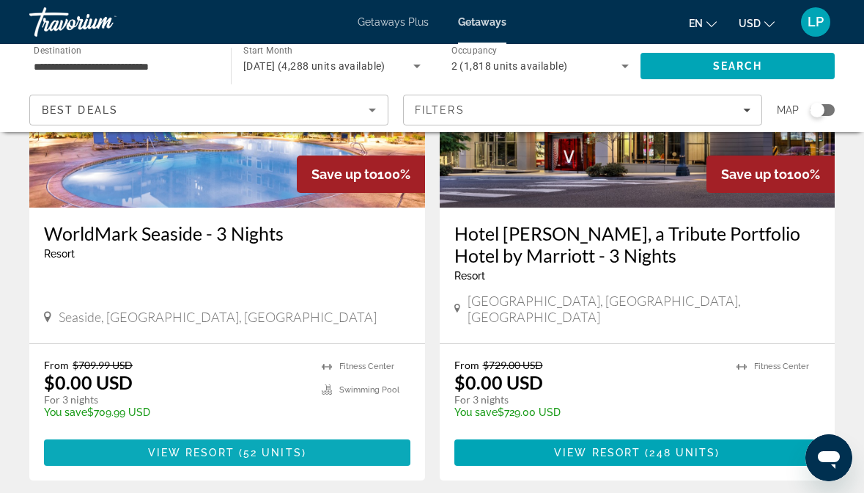
click at [271, 447] on span "52 units" at bounding box center [272, 453] width 59 height 12
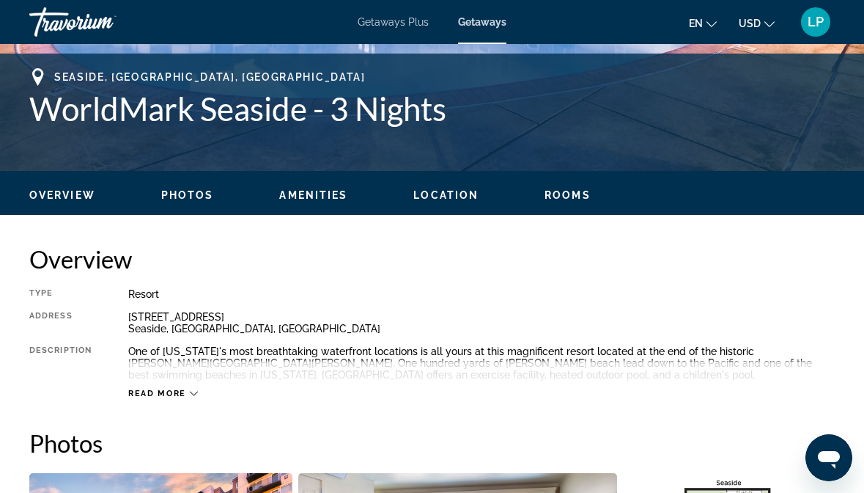
scroll to position [573, 0]
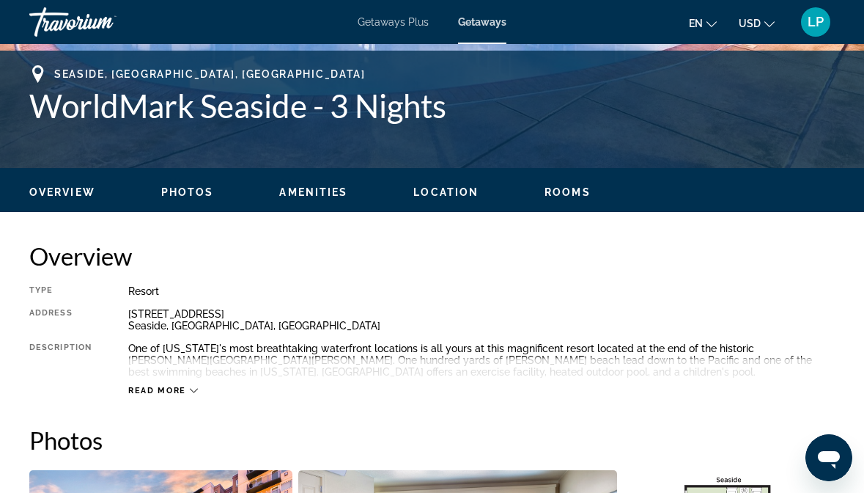
click at [178, 197] on span "Photos" at bounding box center [187, 192] width 53 height 12
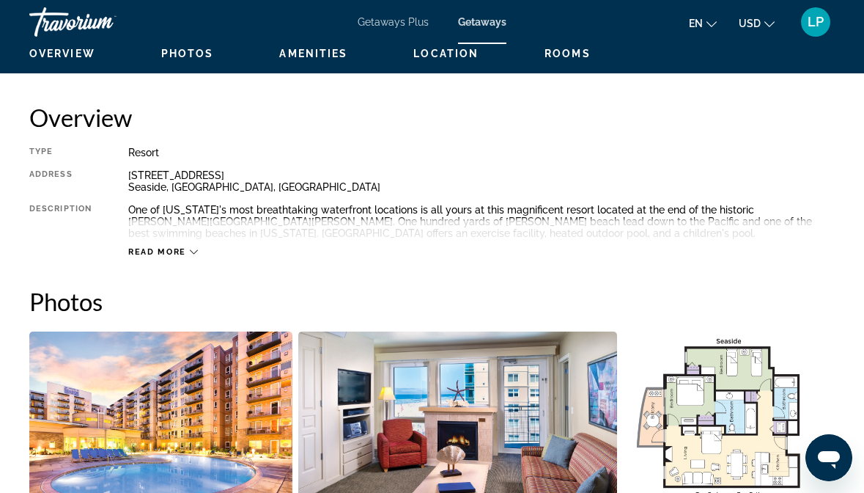
scroll to position [658, 0]
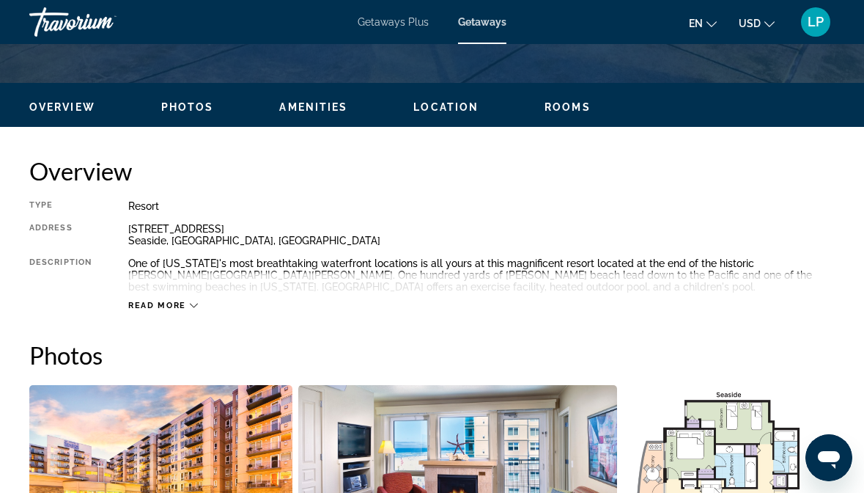
click at [312, 100] on ul "Overview Photos Amenities Location Rooms Search" at bounding box center [432, 106] width 806 height 16
click at [320, 106] on span "Amenities" at bounding box center [313, 107] width 68 height 12
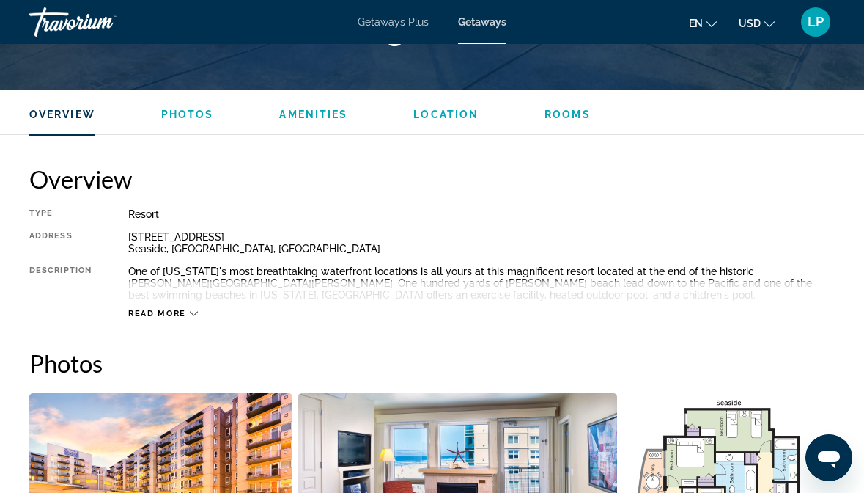
scroll to position [641, 0]
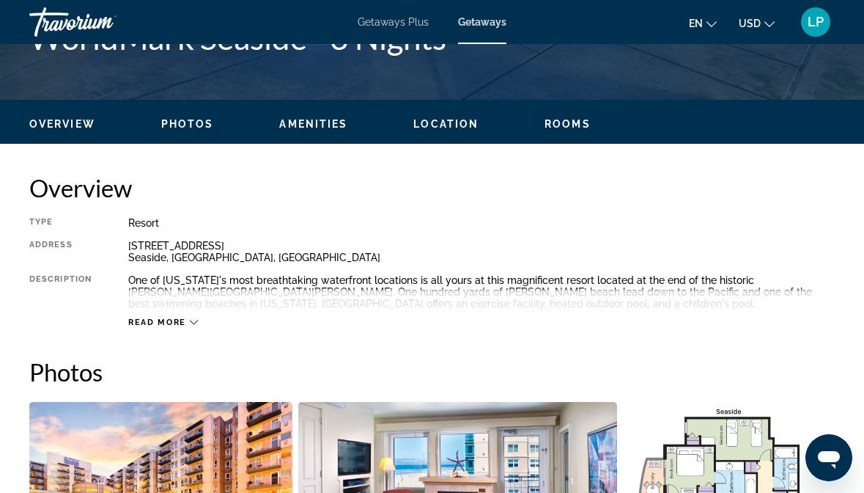
click at [438, 114] on ul "Overview Photos Amenities Location Rooms Search" at bounding box center [432, 122] width 806 height 16
click at [443, 122] on span "Location" at bounding box center [446, 124] width 65 height 12
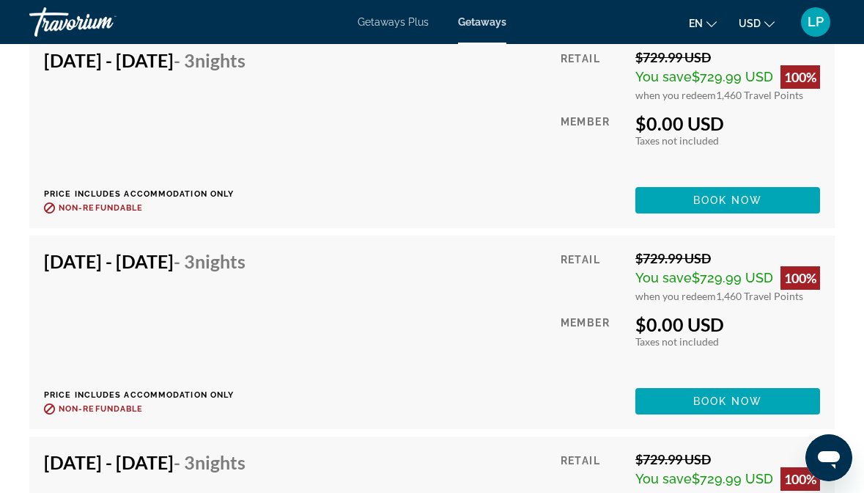
scroll to position [3602, 0]
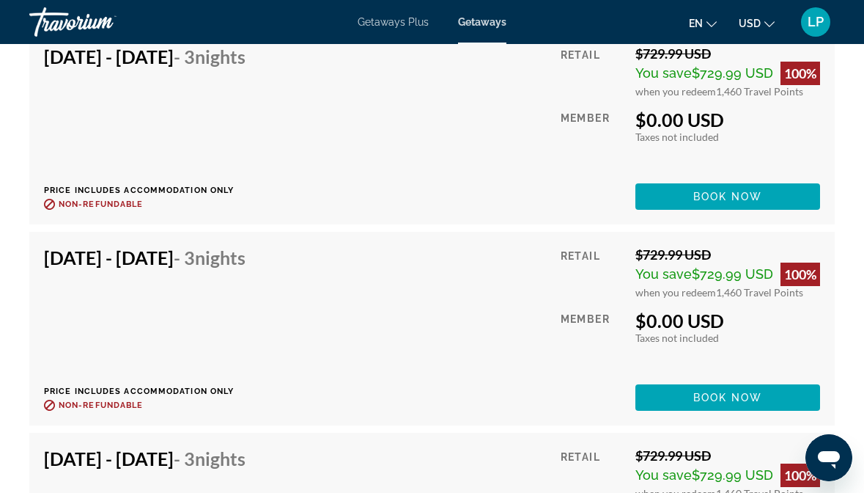
click at [502, 147] on div "Dec 1, 2025 - Dec 4, 2025 - 3 Nights Price includes accommodation only Refundab…" at bounding box center [432, 127] width 777 height 164
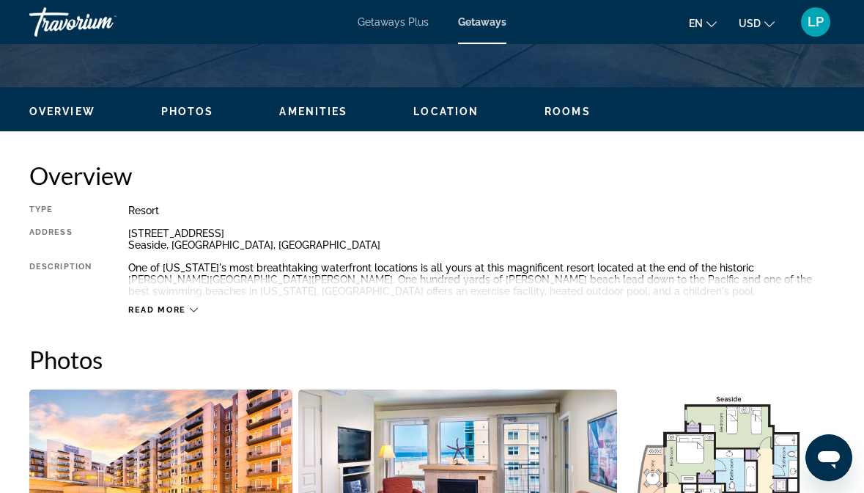
scroll to position [690, 0]
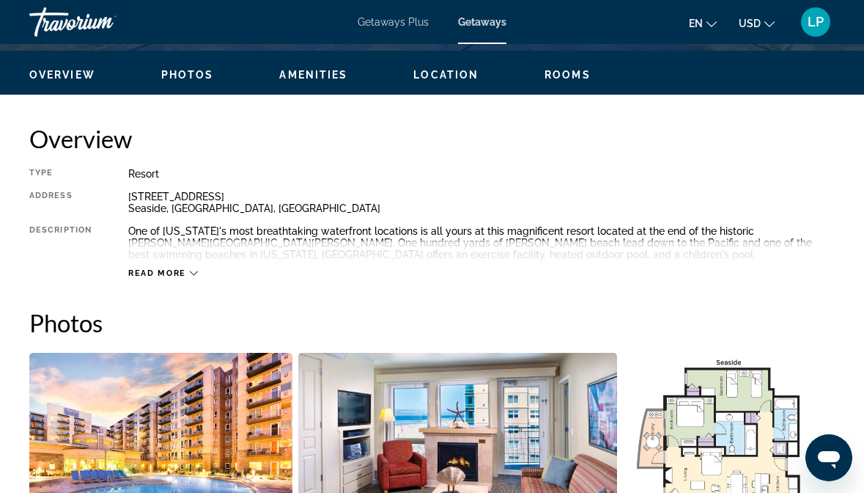
click at [336, 83] on div "Overview Photos Amenities Location Rooms Search" at bounding box center [432, 73] width 864 height 45
click at [311, 70] on span "Amenities" at bounding box center [313, 75] width 68 height 12
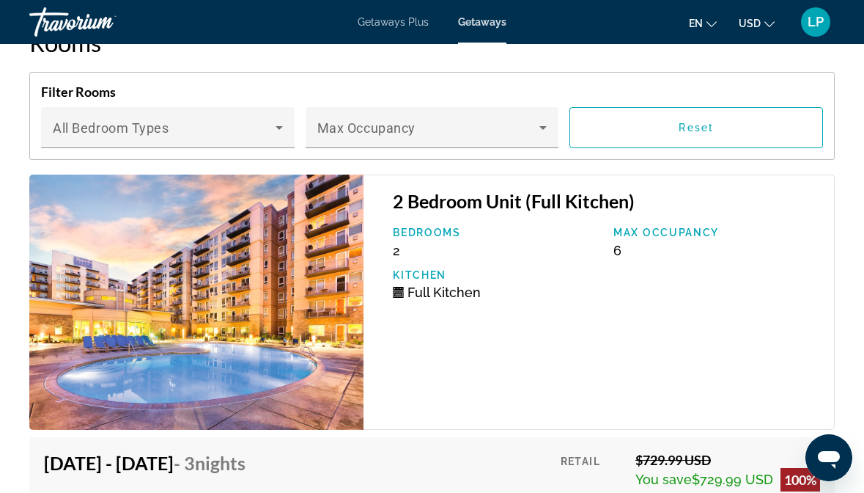
scroll to position [3196, 0]
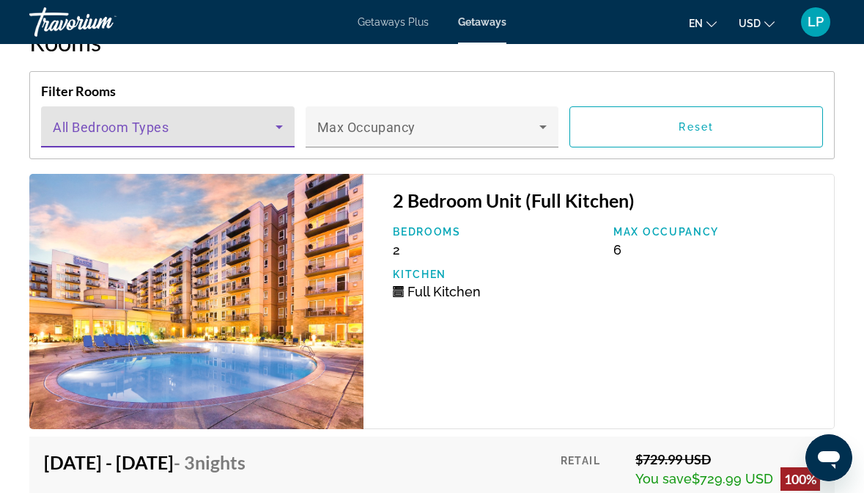
click at [177, 133] on span "Main content" at bounding box center [164, 133] width 223 height 18
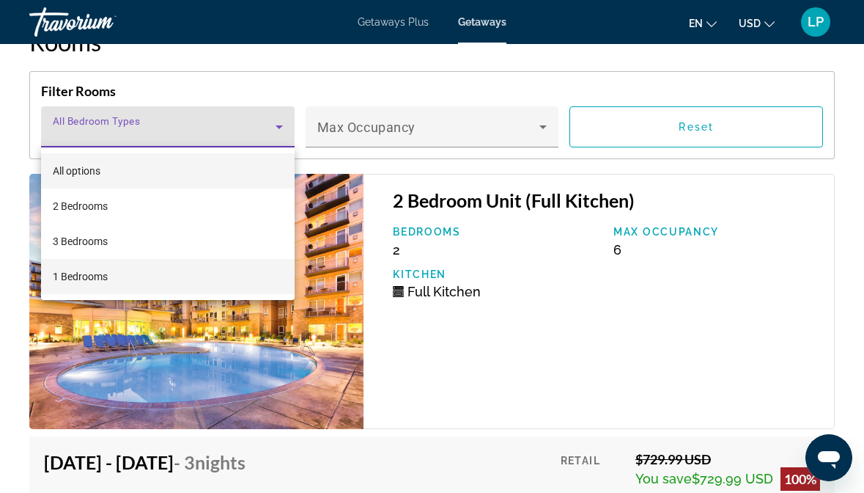
click at [155, 289] on mat-option "1 Bedrooms" at bounding box center [168, 276] width 254 height 35
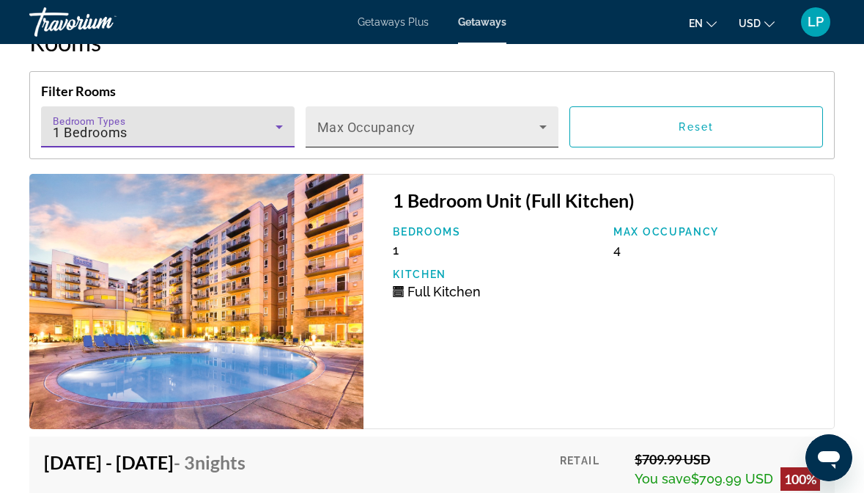
click at [372, 135] on span "Main content" at bounding box center [428, 133] width 223 height 18
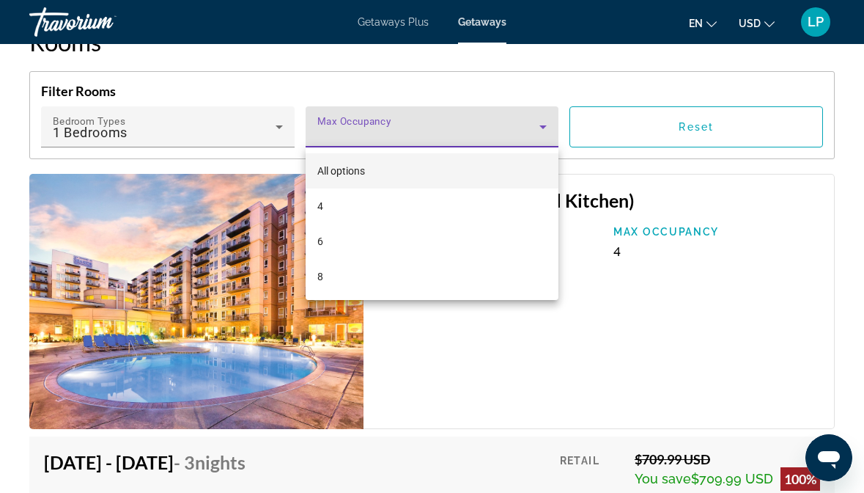
click at [384, 175] on mat-option "All options" at bounding box center [433, 170] width 254 height 35
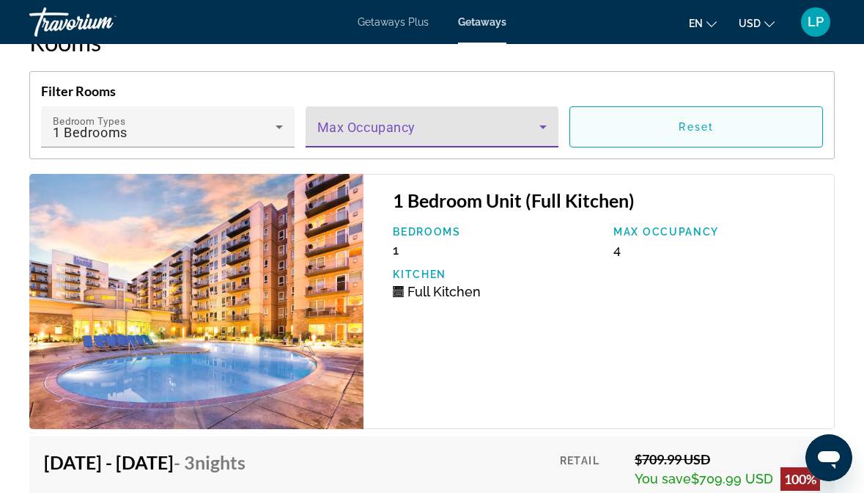
click at [667, 114] on span "Main content" at bounding box center [696, 126] width 252 height 35
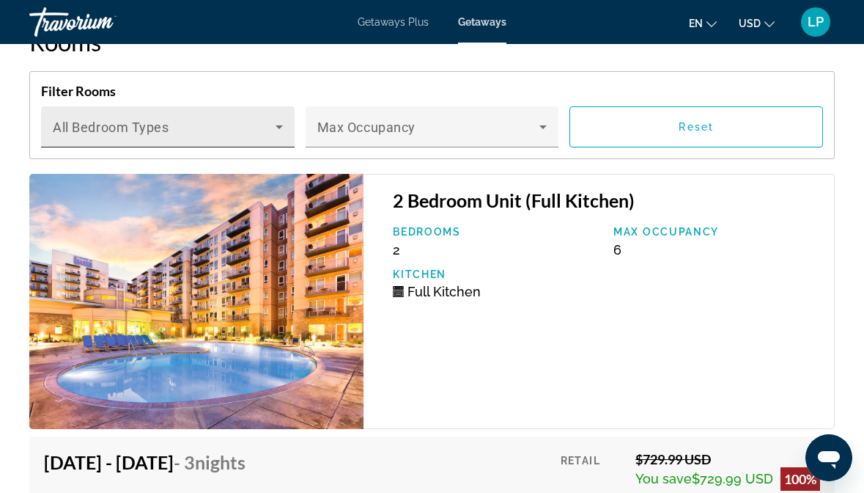
click at [249, 128] on span "Main content" at bounding box center [164, 133] width 223 height 18
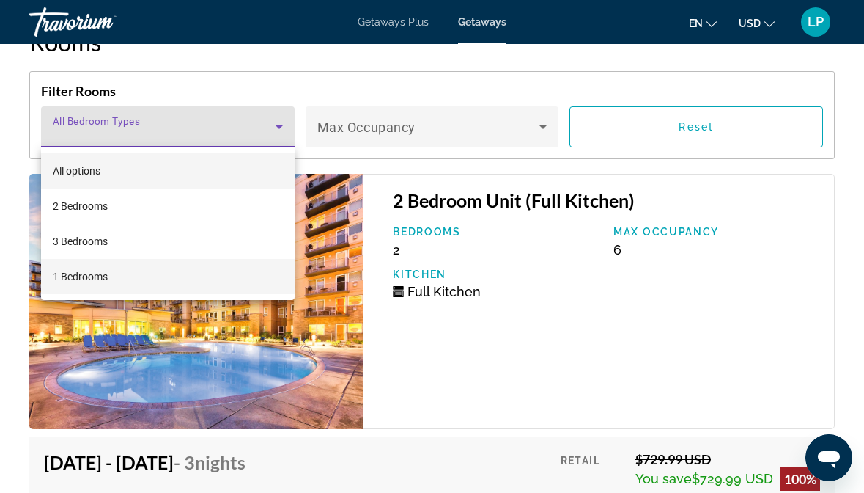
click at [186, 276] on mat-option "1 Bedrooms" at bounding box center [168, 276] width 254 height 35
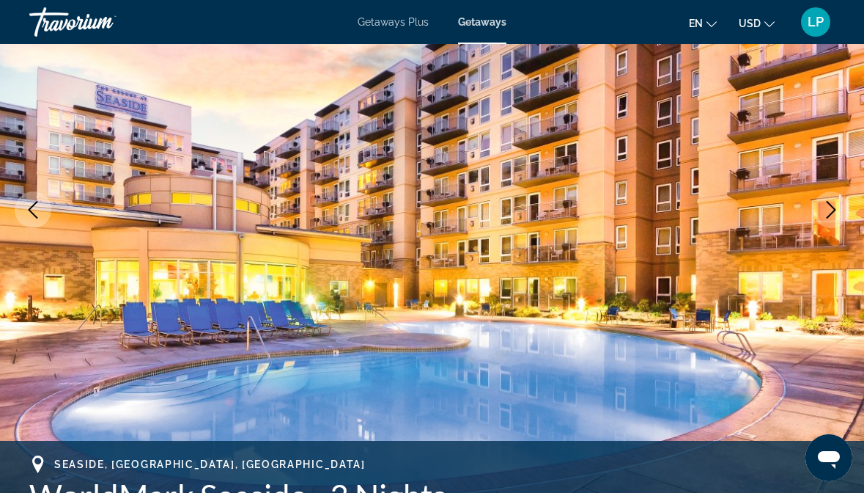
scroll to position [0, 0]
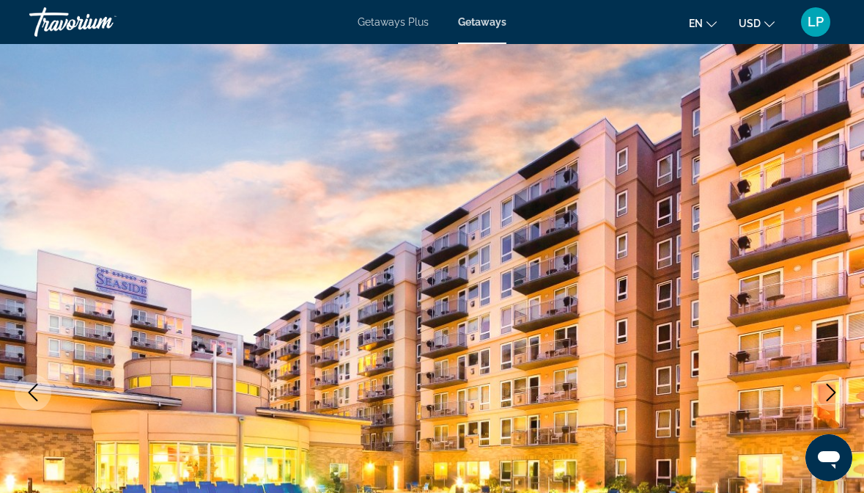
click at [407, 24] on span "Getaways Plus" at bounding box center [393, 22] width 71 height 12
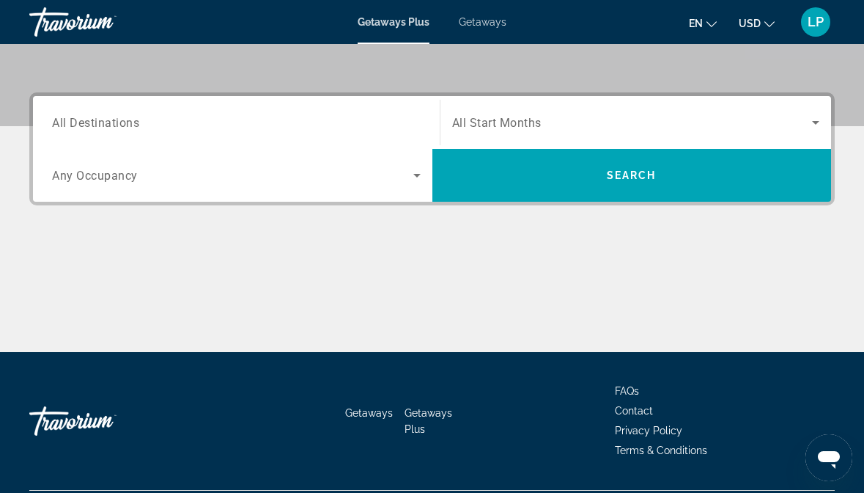
scroll to position [309, 0]
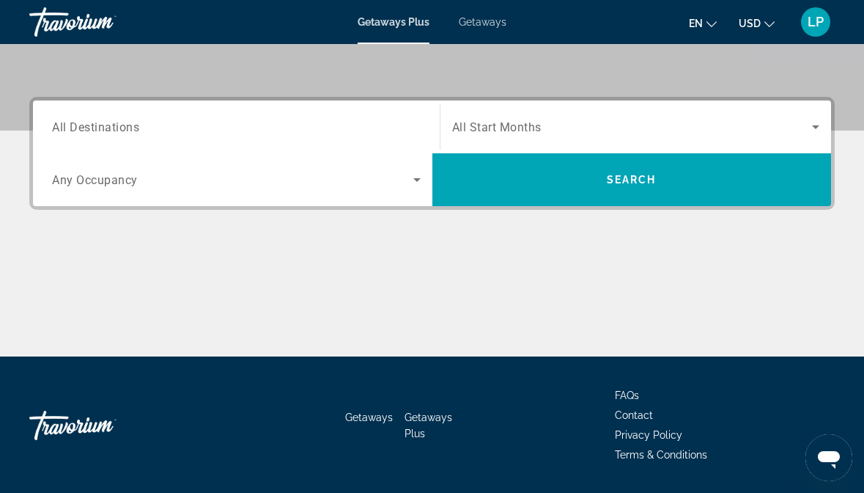
click at [272, 131] on input "Destination All Destinations" at bounding box center [236, 128] width 369 height 18
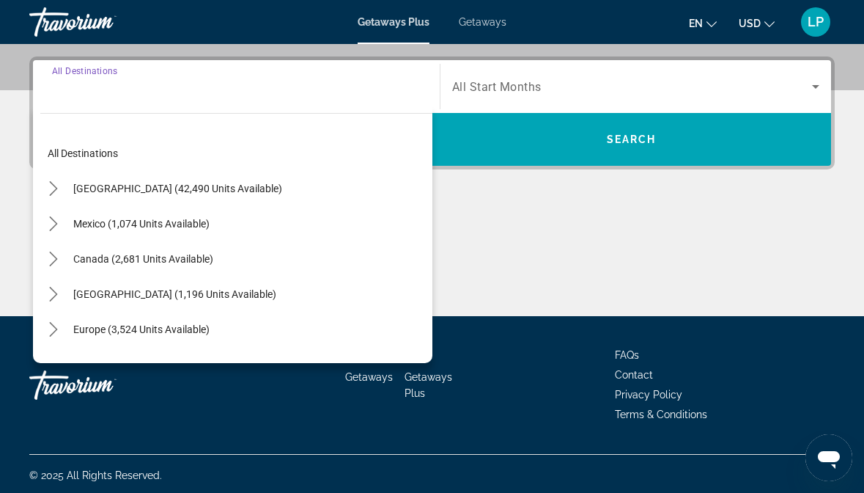
scroll to position [353, 0]
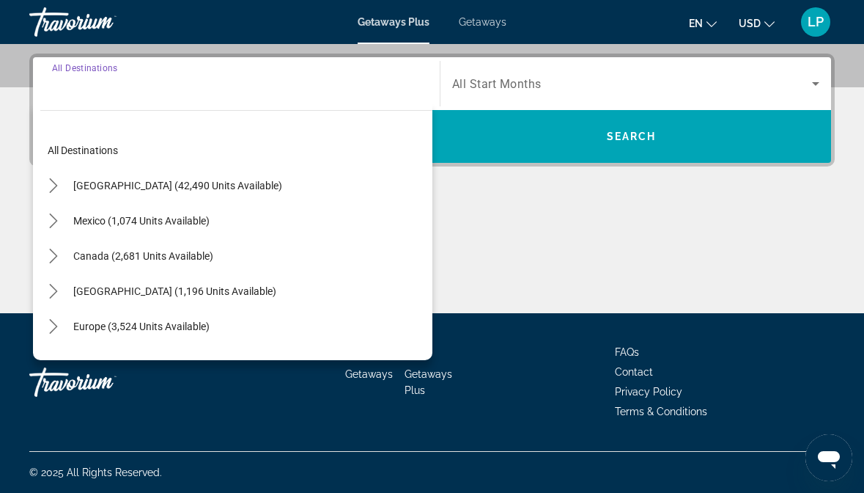
click at [507, 242] on div "Main content" at bounding box center [432, 258] width 806 height 110
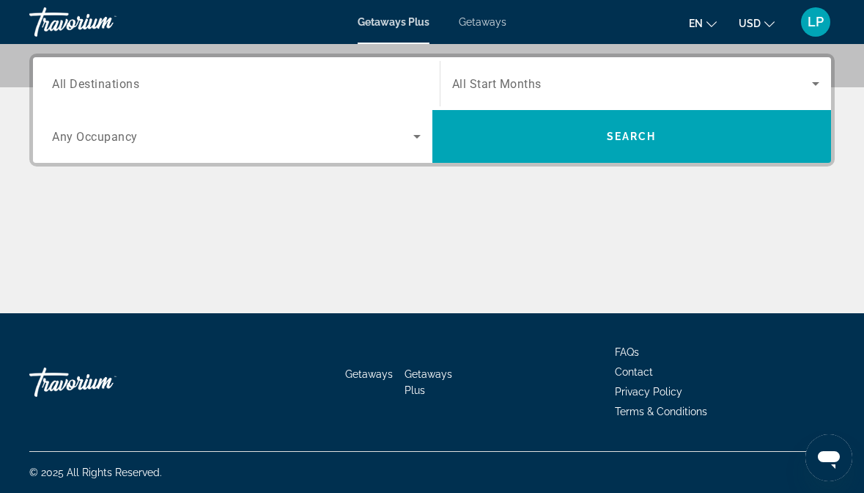
click at [362, 133] on span "Search widget" at bounding box center [232, 137] width 361 height 18
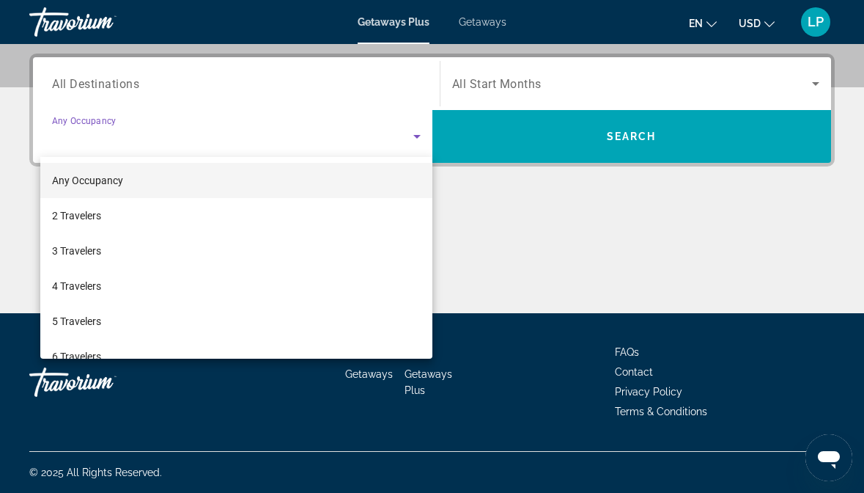
click at [530, 257] on div at bounding box center [432, 246] width 864 height 493
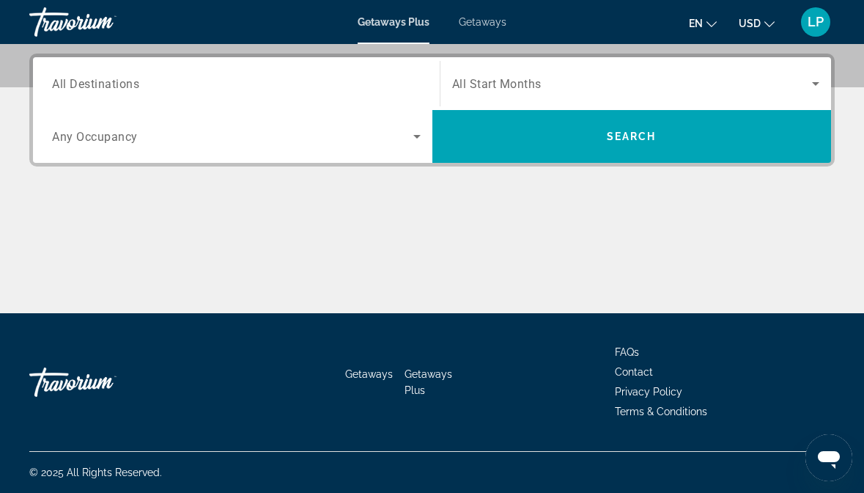
click at [283, 77] on input "Destination All Destinations" at bounding box center [236, 85] width 369 height 18
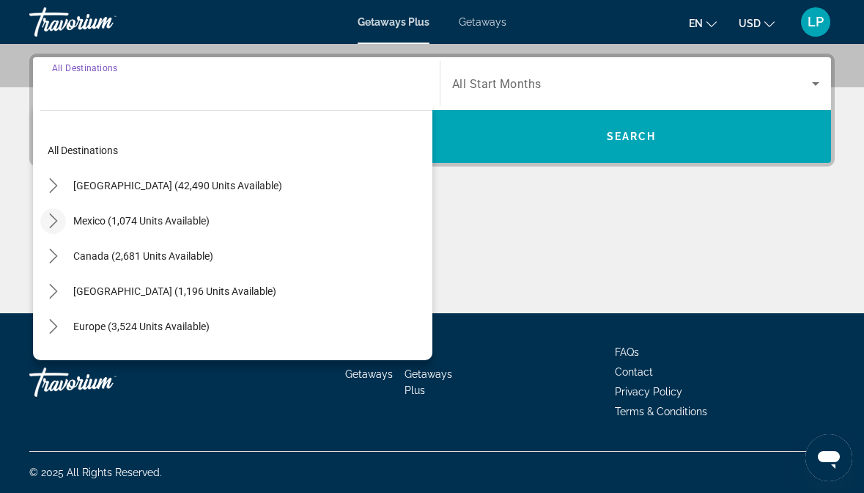
click at [60, 222] on icon "Toggle Mexico (1,074 units available) submenu" at bounding box center [53, 220] width 15 height 15
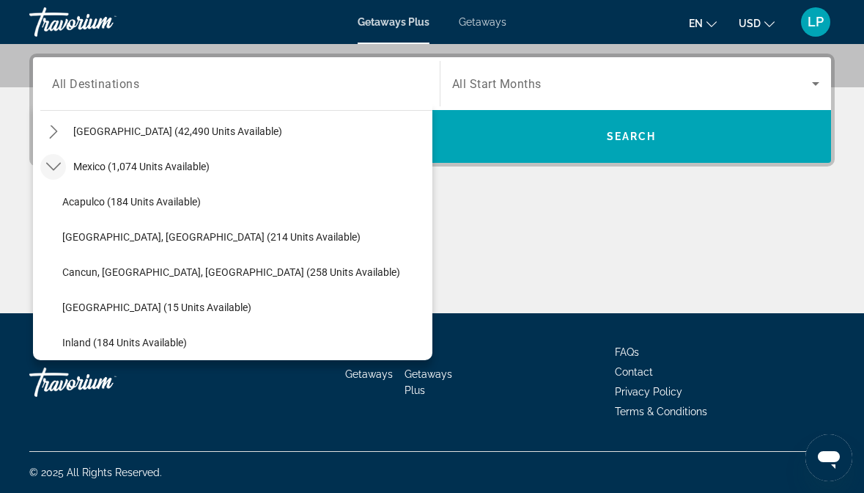
scroll to position [48, 0]
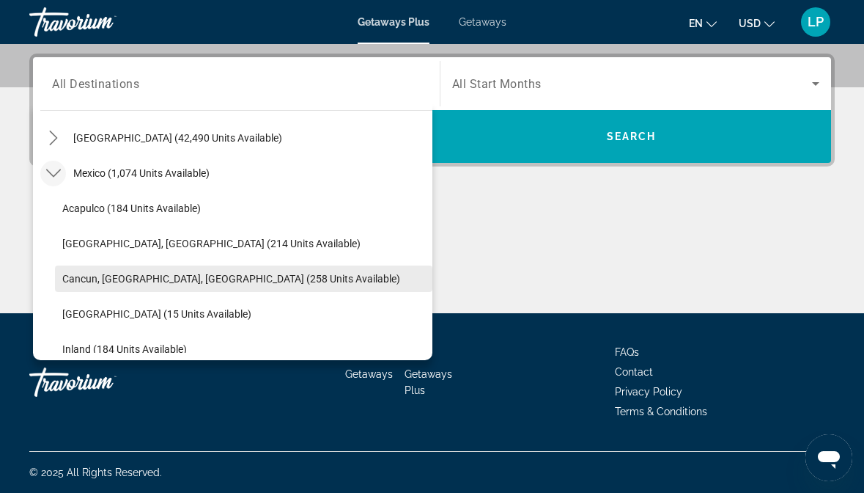
click at [150, 278] on span "Cancun, Cozumel, Riviera Maya (258 units available)" at bounding box center [231, 279] width 338 height 12
type input "**********"
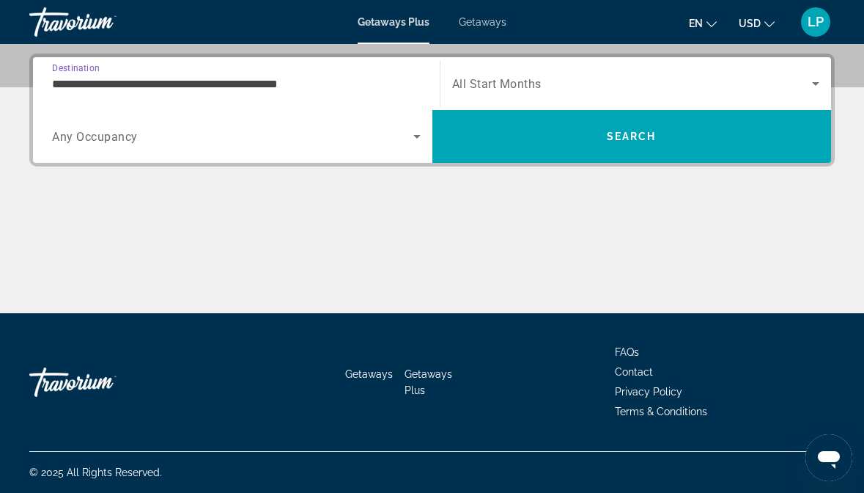
click at [572, 88] on span "Search widget" at bounding box center [632, 84] width 361 height 18
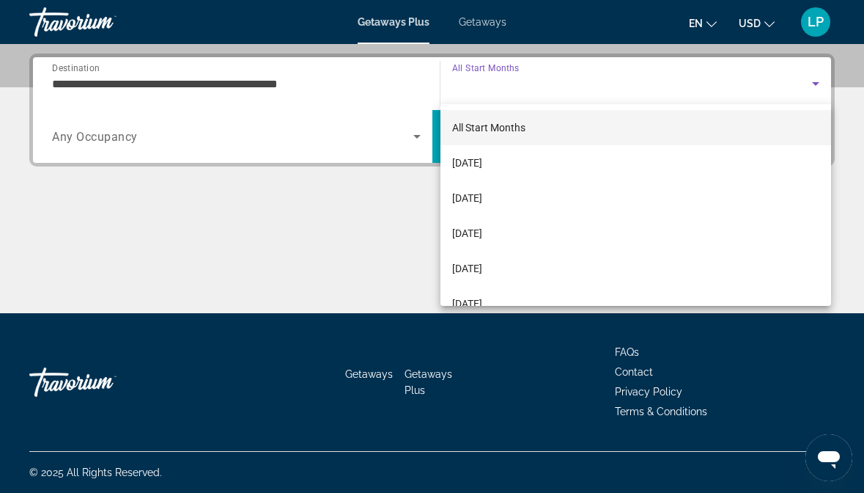
click at [504, 125] on span "All Start Months" at bounding box center [488, 128] width 73 height 12
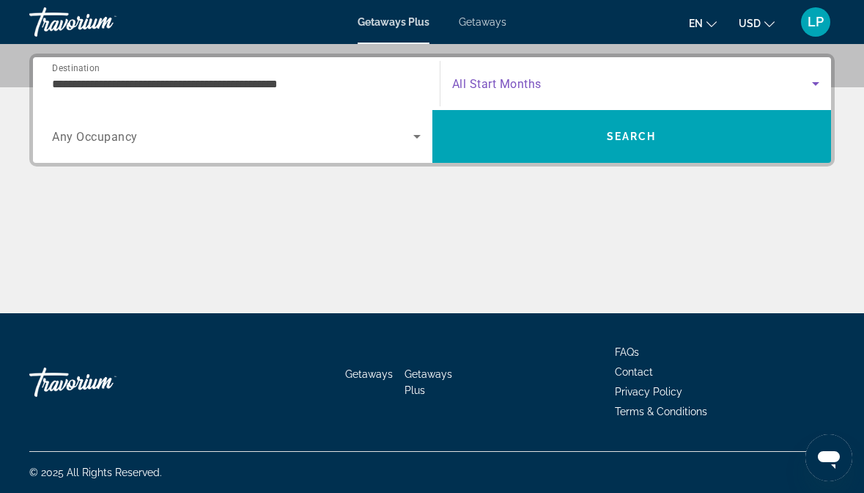
click at [232, 123] on div "Search widget" at bounding box center [236, 136] width 369 height 41
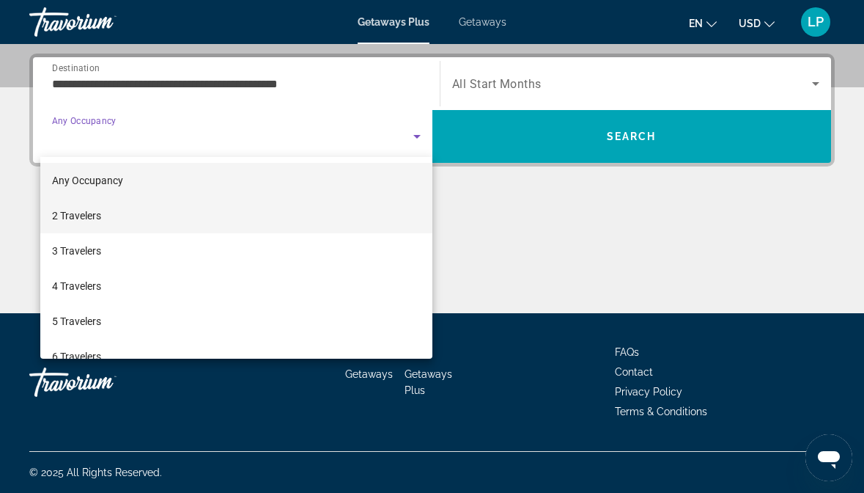
click at [200, 216] on mat-option "2 Travelers" at bounding box center [236, 215] width 392 height 35
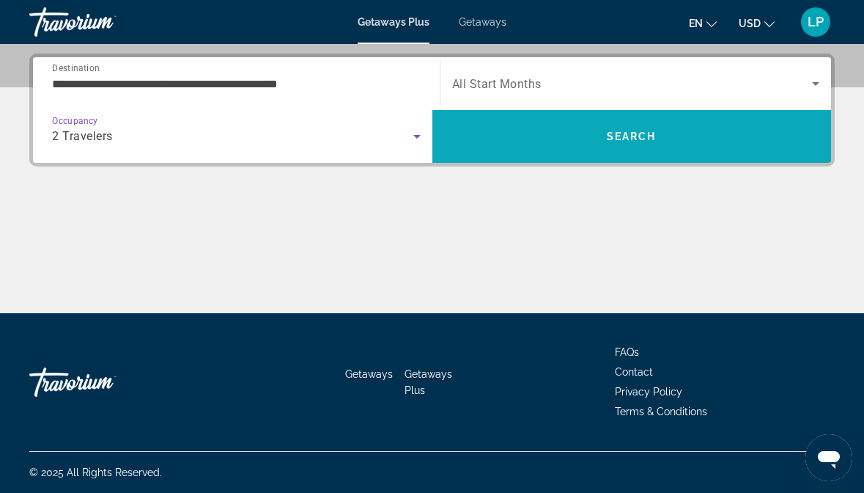
click at [574, 144] on span "Search" at bounding box center [633, 136] width 400 height 35
